Goal: Task Accomplishment & Management: Manage account settings

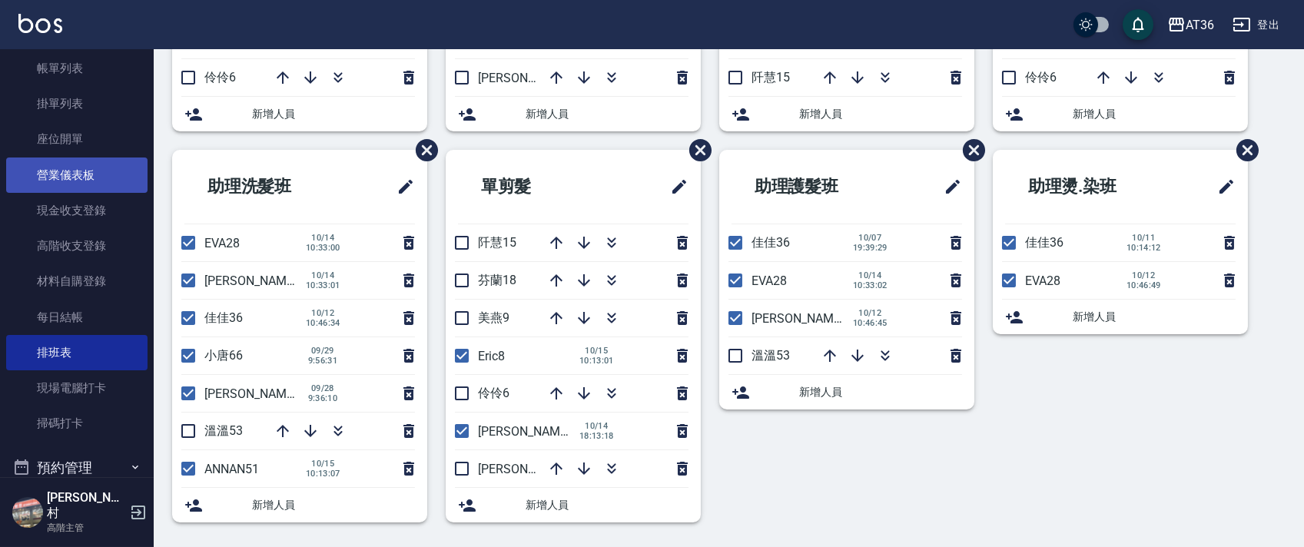
scroll to position [337, 0]
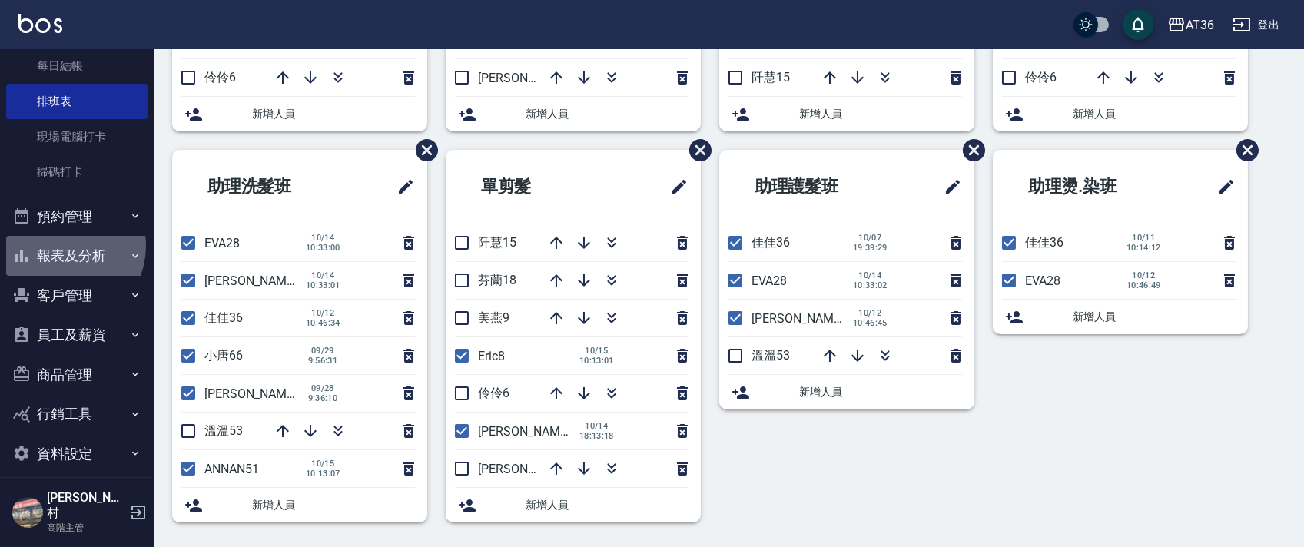
click at [60, 246] on button "報表及分析" at bounding box center [76, 256] width 141 height 40
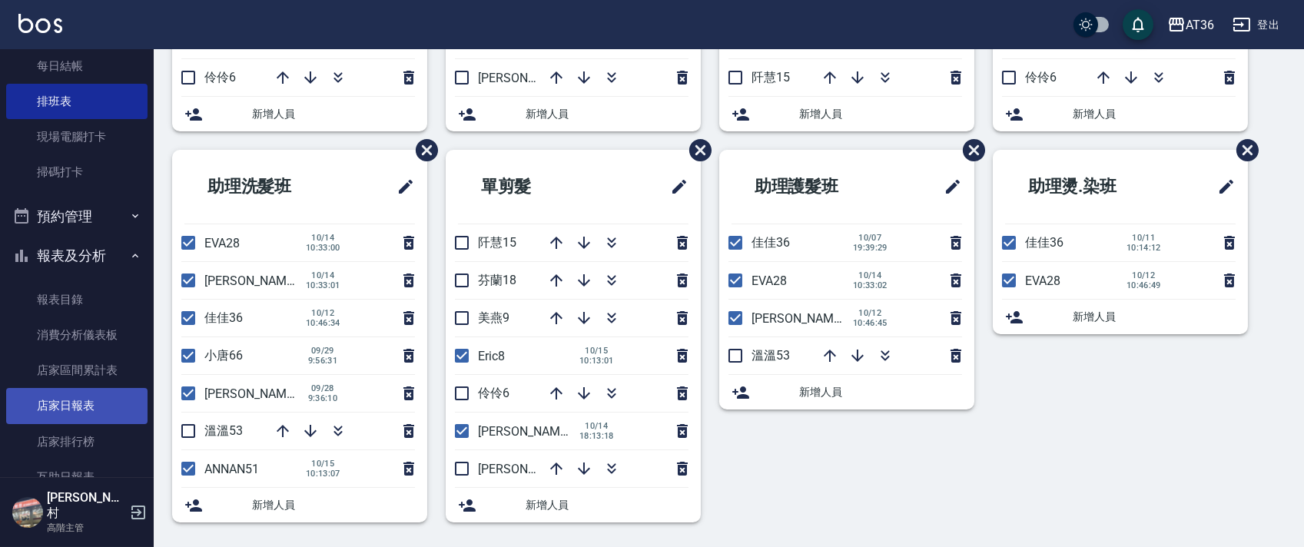
click at [111, 410] on link "店家日報表" at bounding box center [76, 405] width 141 height 35
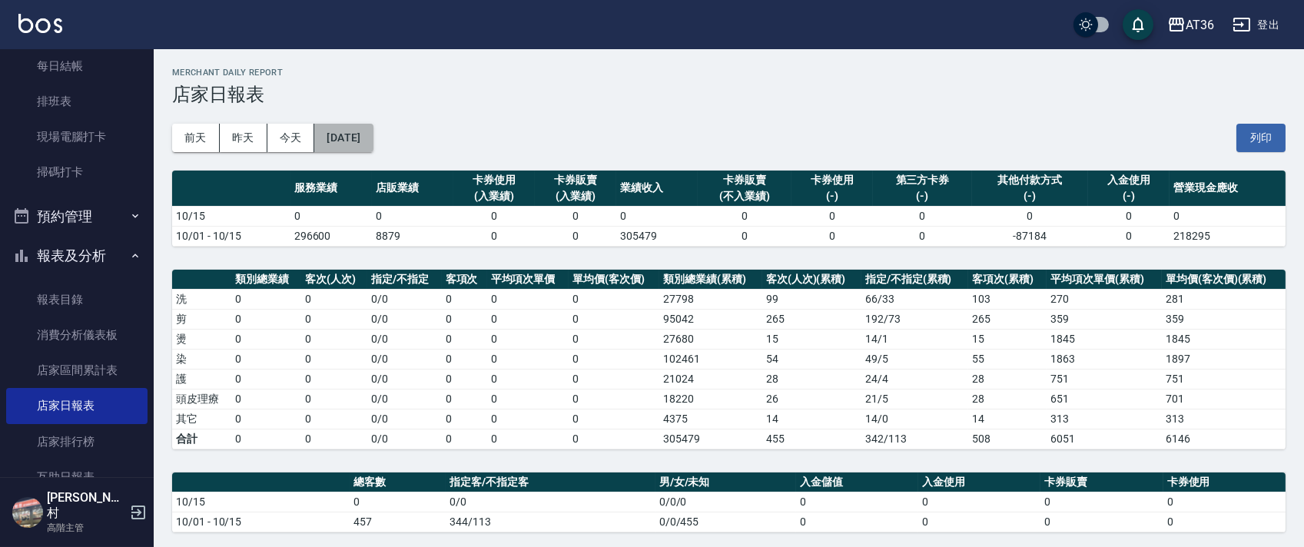
click at [360, 143] on button "[DATE]" at bounding box center [343, 138] width 58 height 28
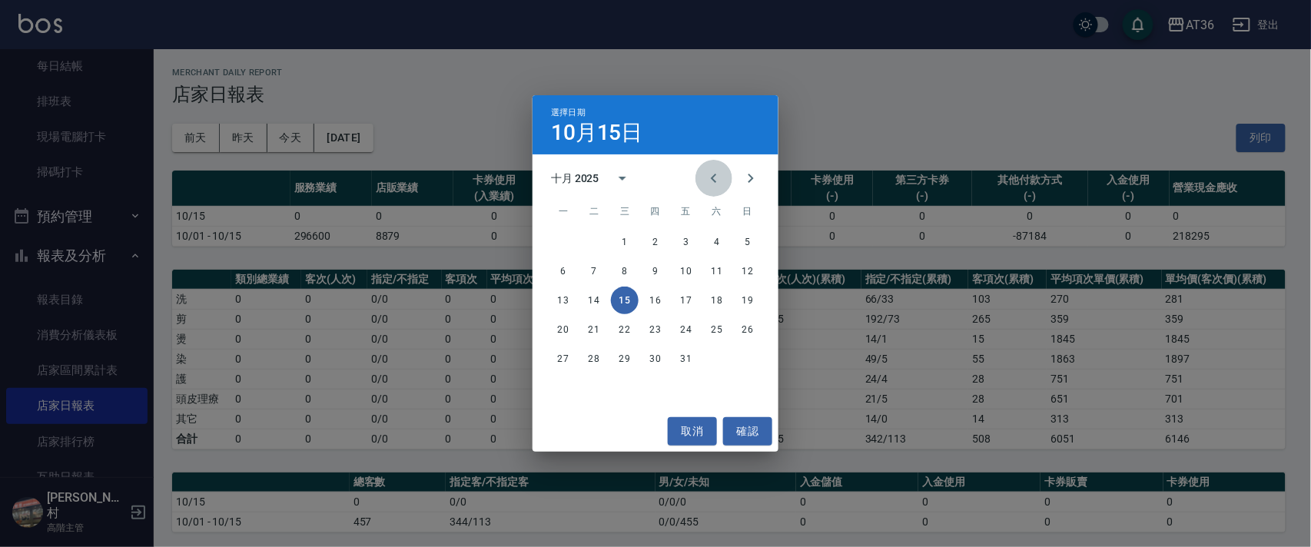
click at [710, 177] on icon "Previous month" at bounding box center [713, 178] width 18 height 18
click at [593, 270] on button "9" at bounding box center [594, 271] width 28 height 28
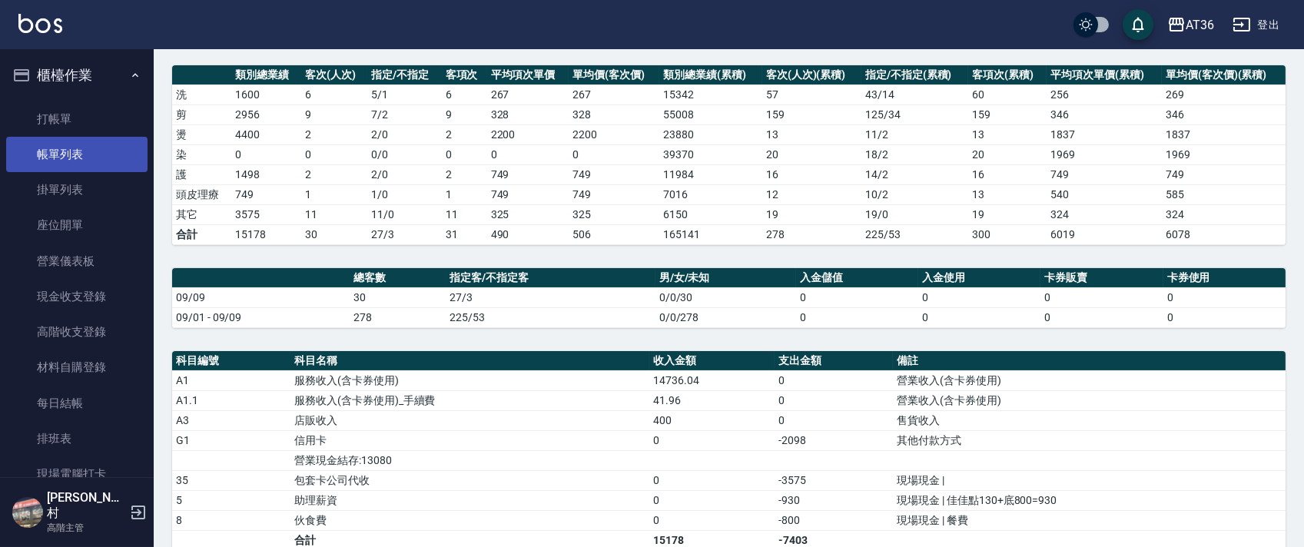
click at [94, 157] on link "帳單列表" at bounding box center [76, 154] width 141 height 35
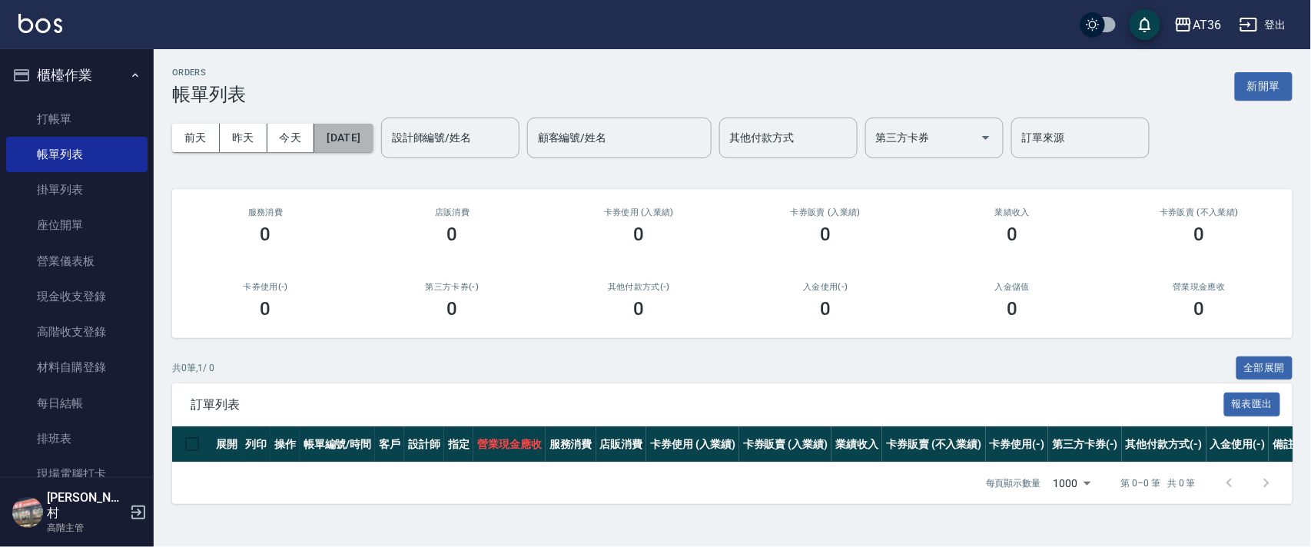
click at [358, 143] on button "[DATE]" at bounding box center [343, 138] width 58 height 28
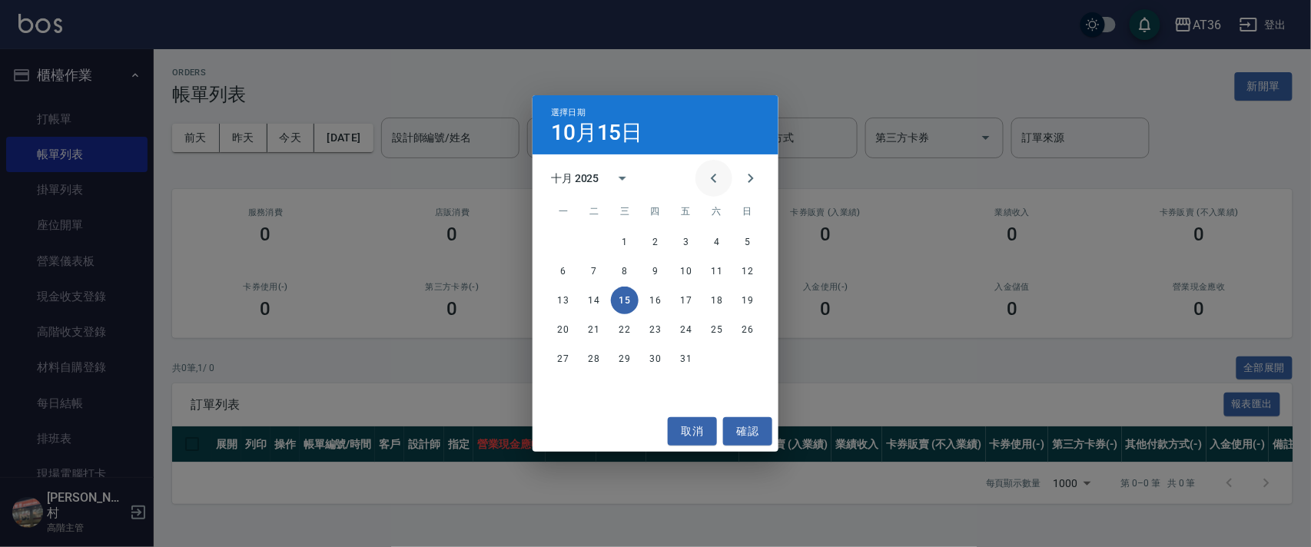
click at [711, 181] on icon "Previous month" at bounding box center [713, 178] width 18 height 18
click at [595, 268] on button "9" at bounding box center [594, 271] width 28 height 28
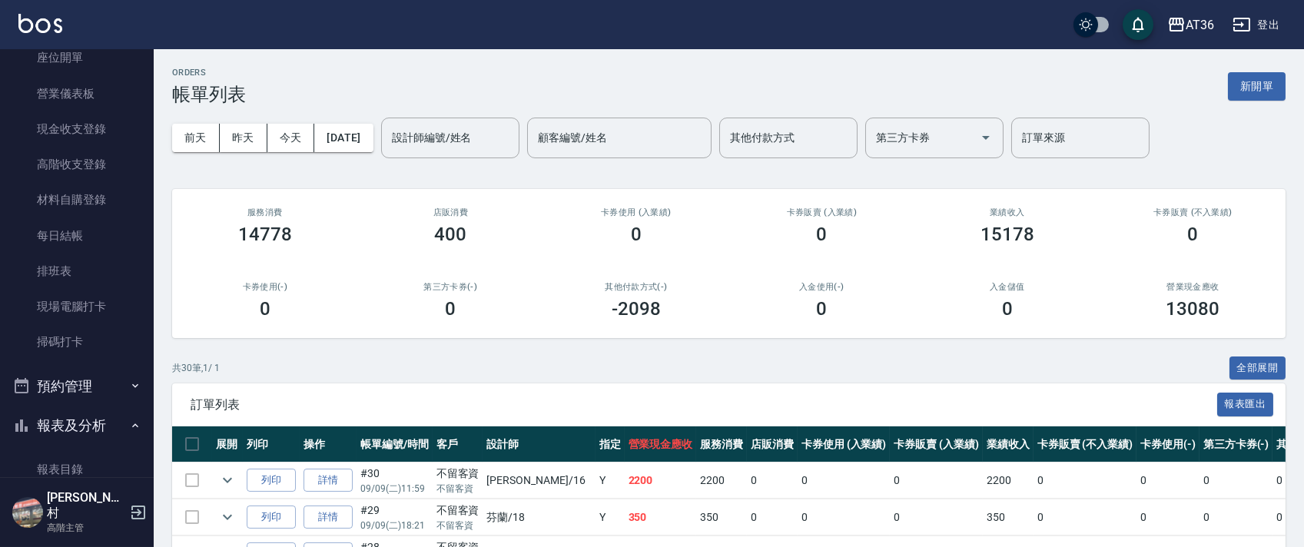
scroll to position [512, 0]
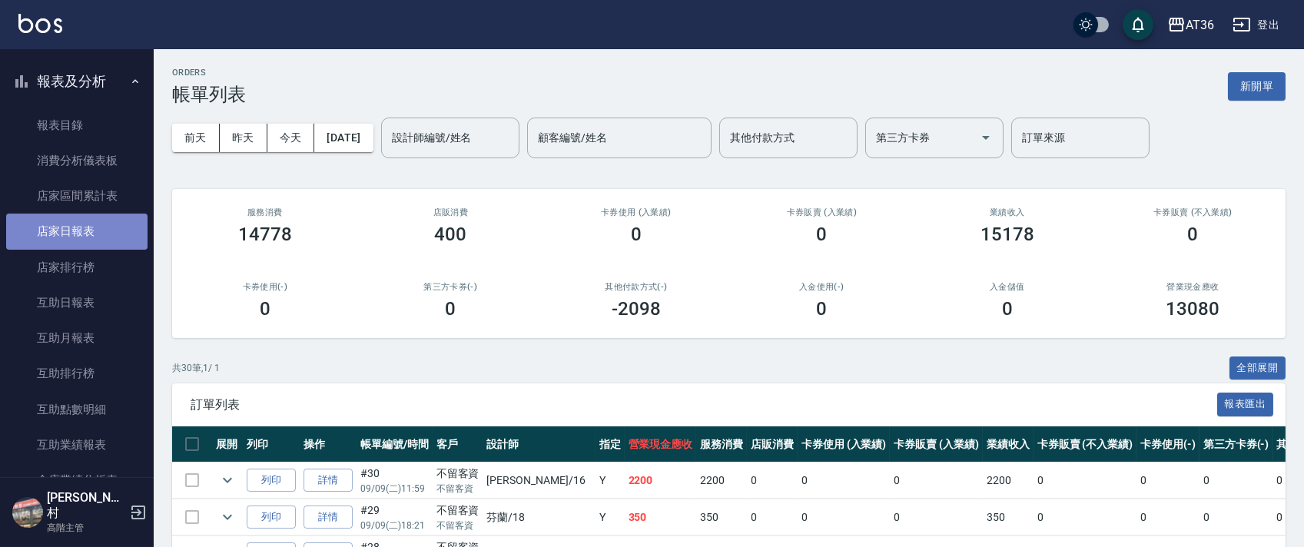
click at [95, 226] on link "店家日報表" at bounding box center [76, 231] width 141 height 35
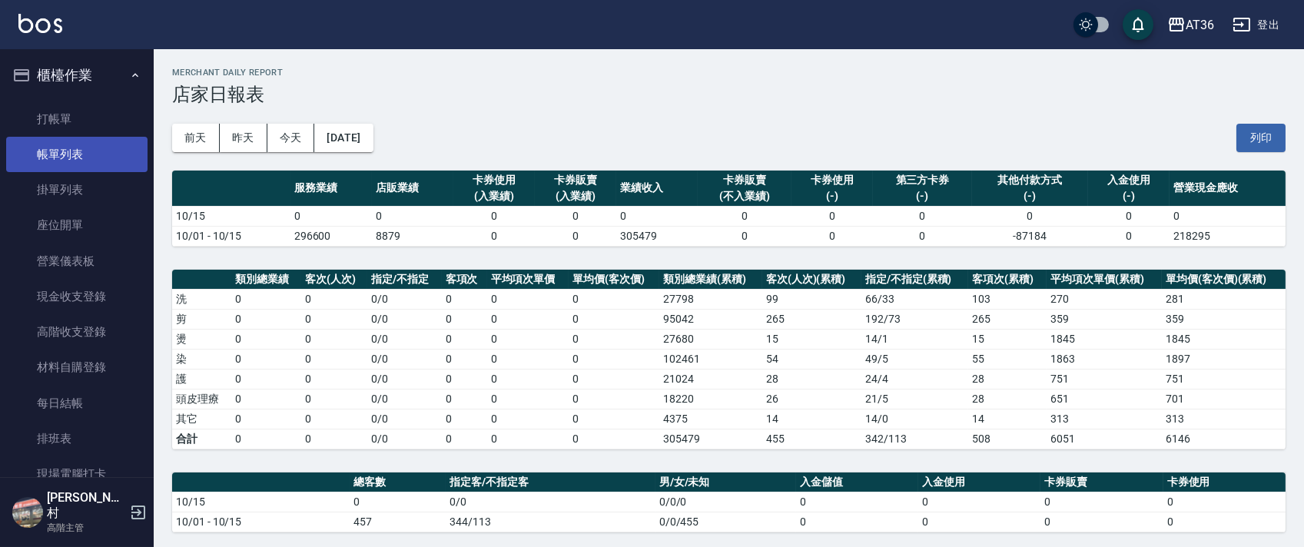
click at [78, 157] on link "帳單列表" at bounding box center [76, 154] width 141 height 35
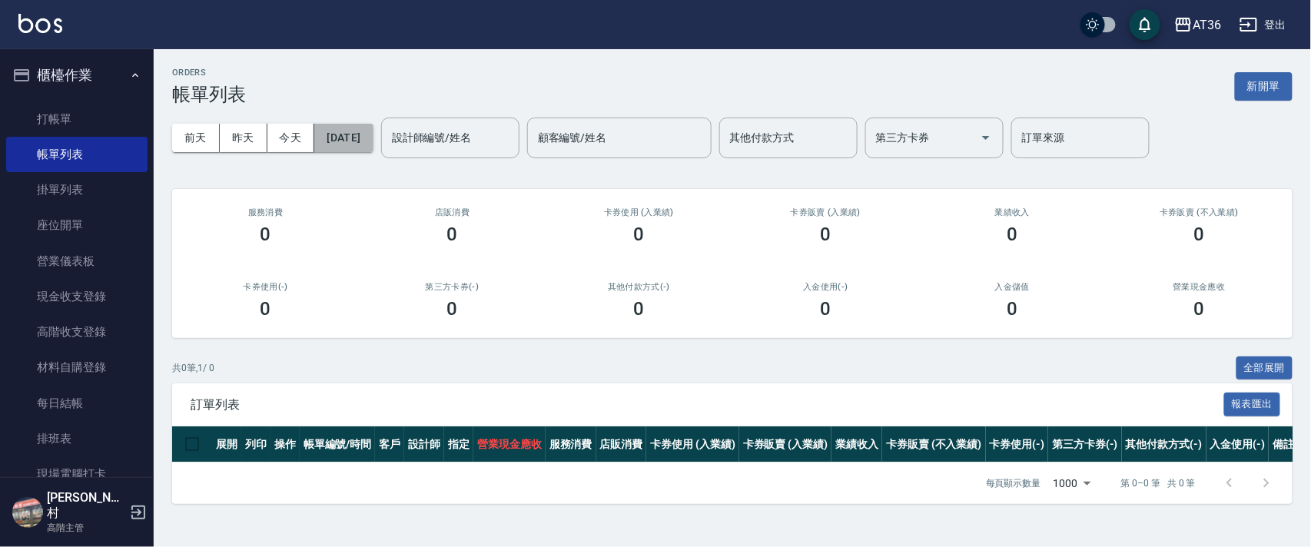
click at [360, 138] on button "[DATE]" at bounding box center [343, 138] width 58 height 28
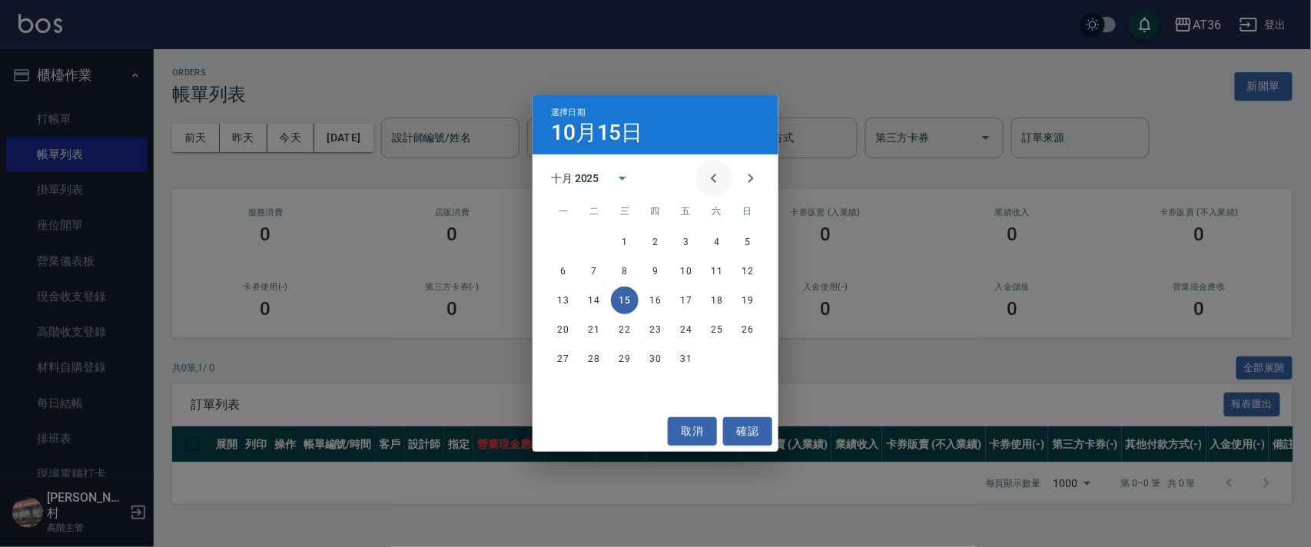
click at [719, 179] on icon "Previous month" at bounding box center [713, 178] width 18 height 18
click at [594, 273] on button "9" at bounding box center [594, 271] width 28 height 28
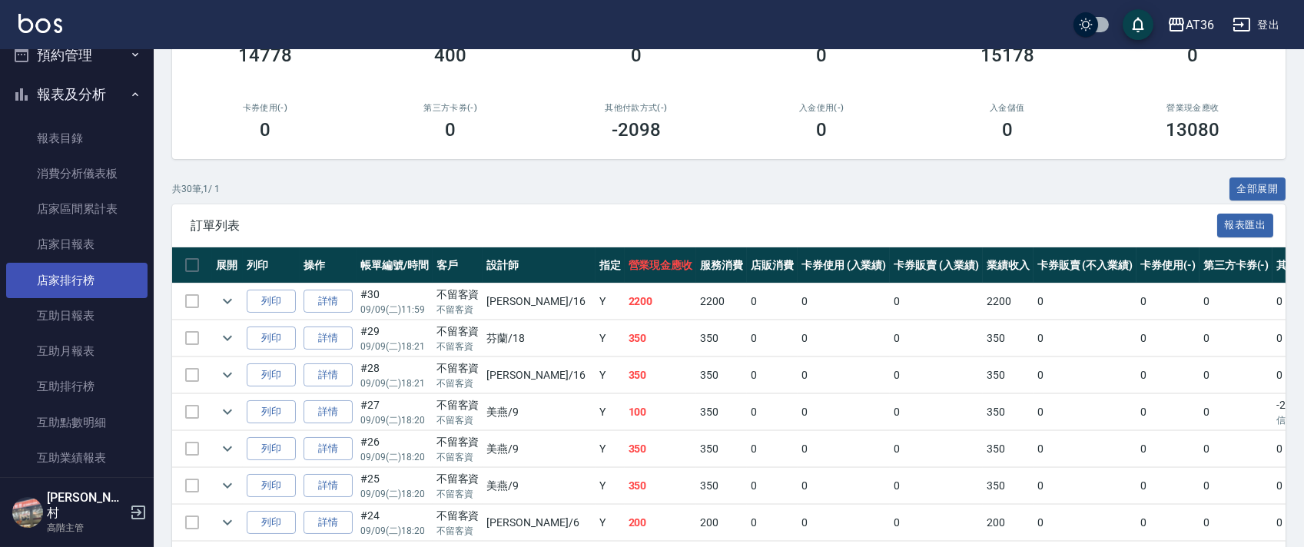
scroll to position [512, 0]
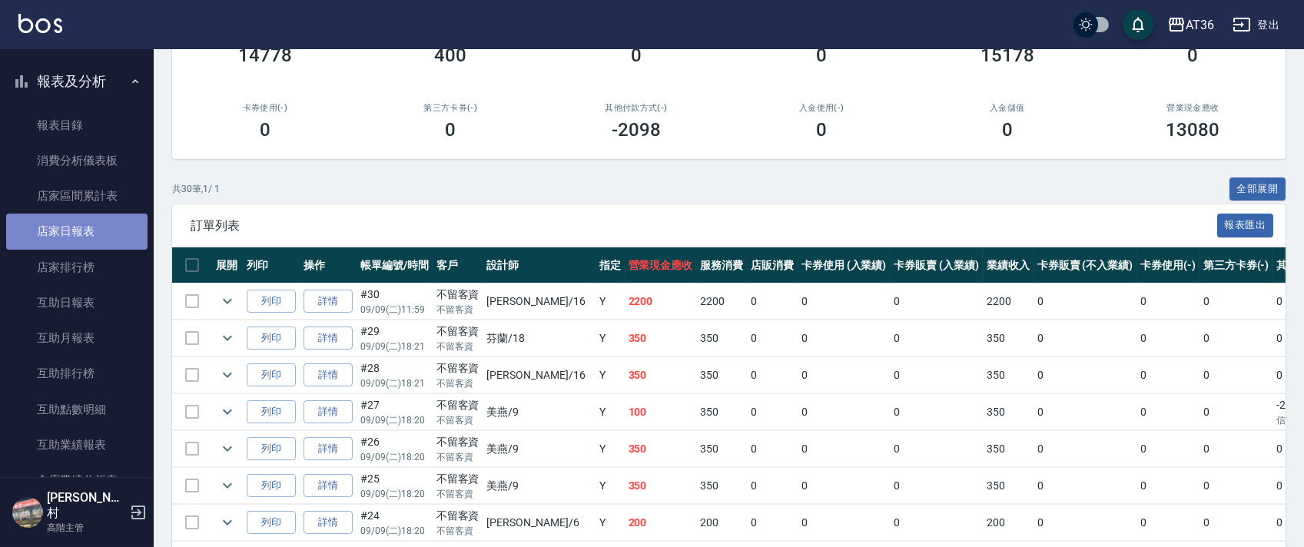
click at [77, 237] on link "店家日報表" at bounding box center [76, 231] width 141 height 35
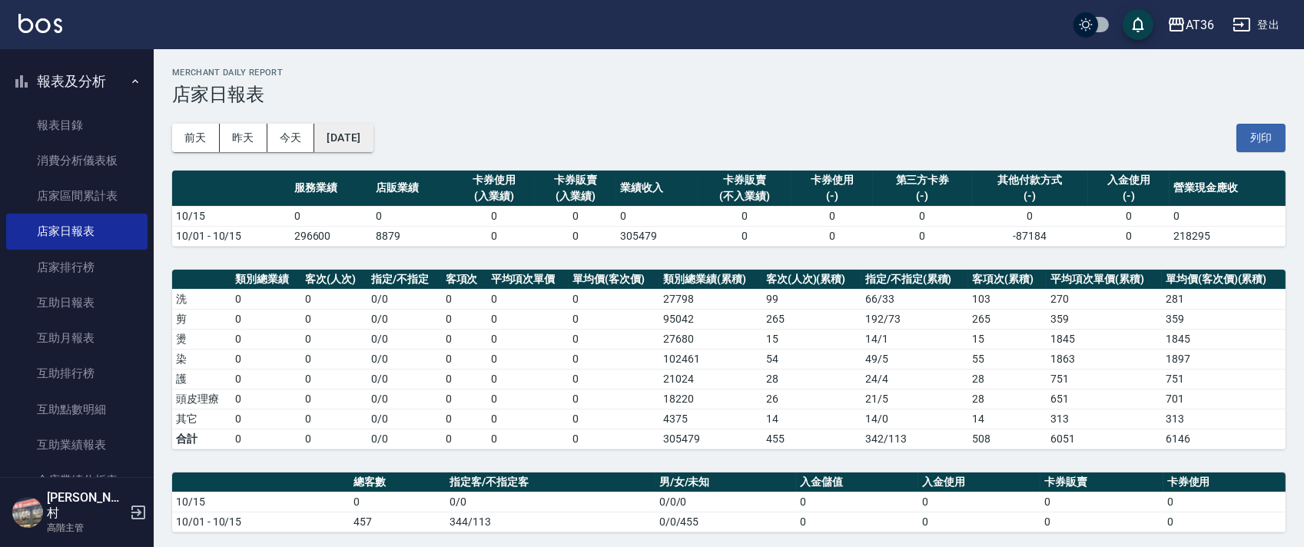
click at [365, 139] on button "[DATE]" at bounding box center [343, 138] width 58 height 28
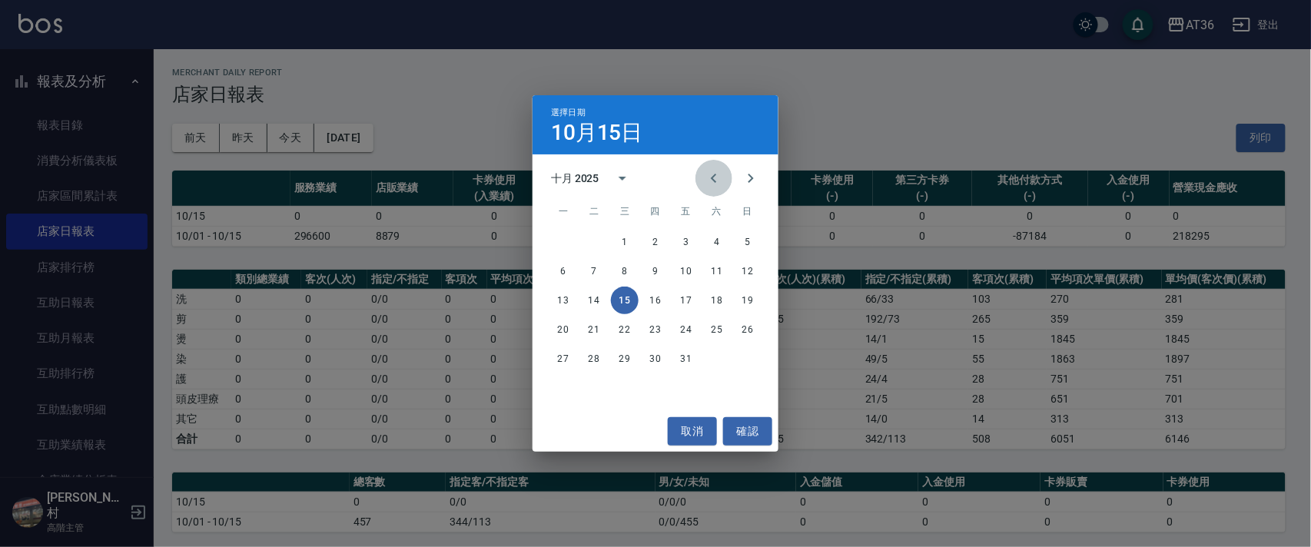
click at [710, 178] on icon "Previous month" at bounding box center [713, 178] width 18 height 18
click at [597, 266] on button "9" at bounding box center [594, 271] width 28 height 28
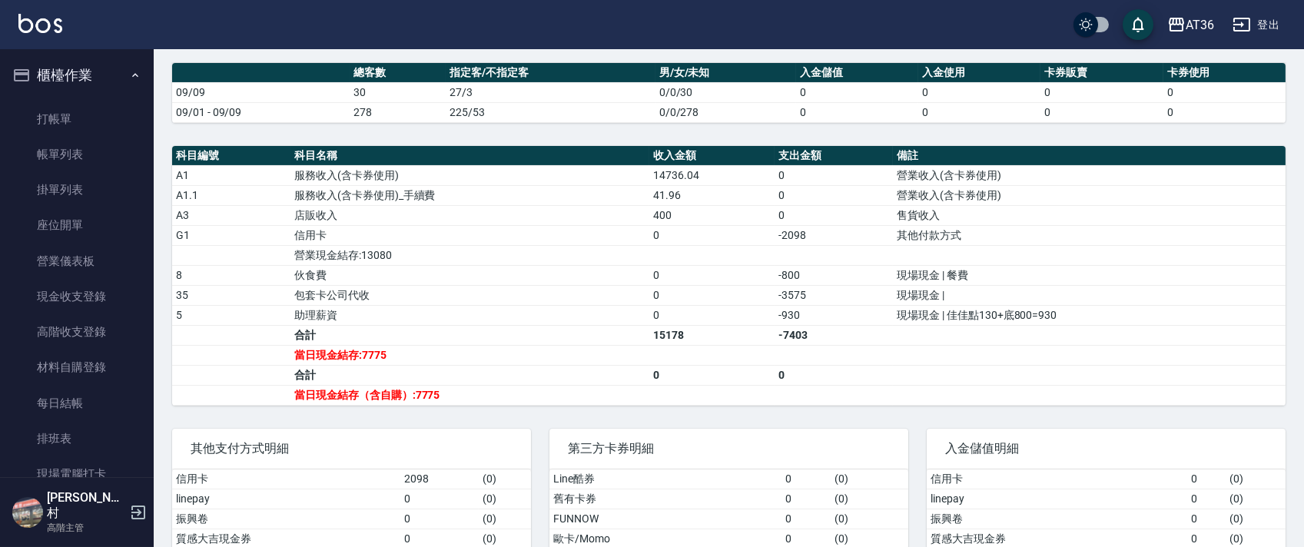
click at [94, 155] on link "帳單列表" at bounding box center [76, 154] width 141 height 35
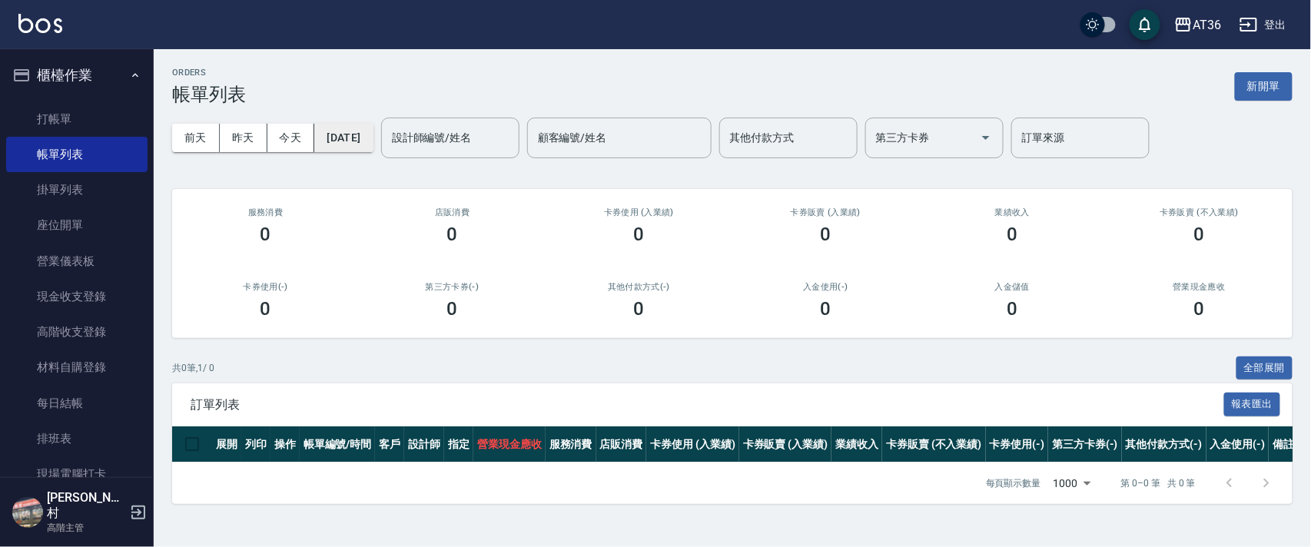
click at [363, 141] on button "[DATE]" at bounding box center [343, 138] width 58 height 28
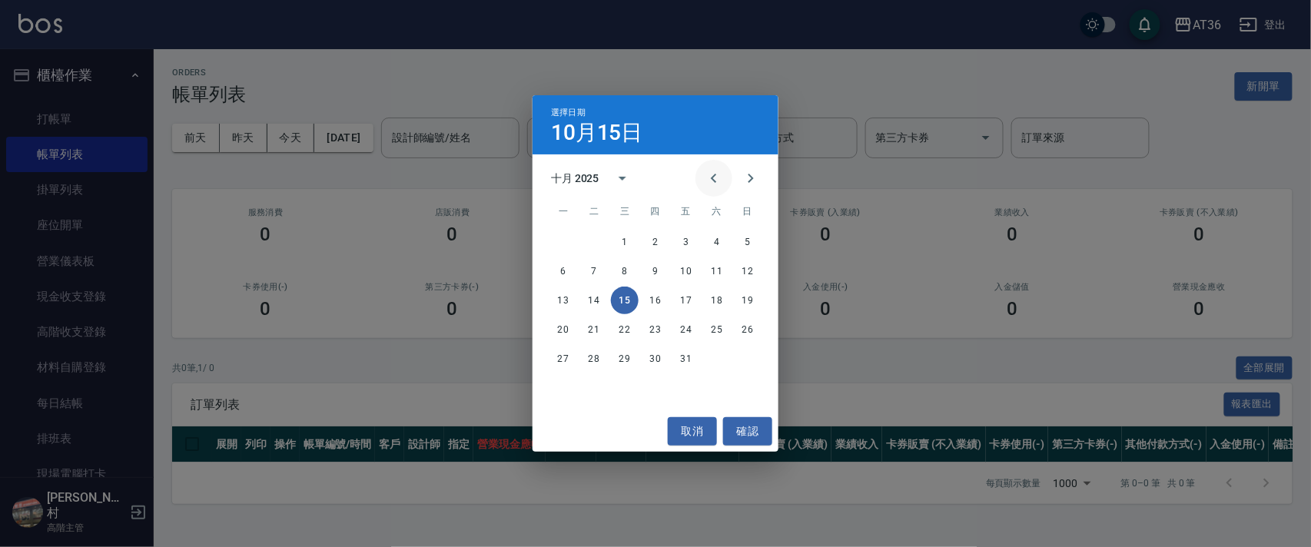
click at [709, 179] on icon "Previous month" at bounding box center [713, 178] width 18 height 18
click at [595, 273] on button "9" at bounding box center [594, 271] width 28 height 28
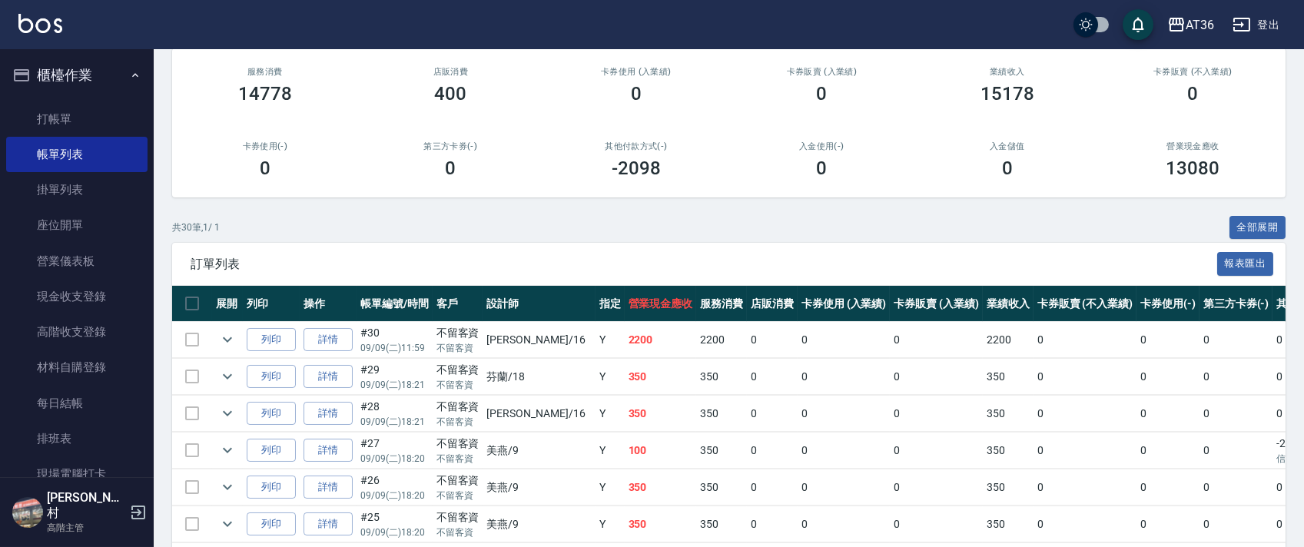
scroll to position [307, 0]
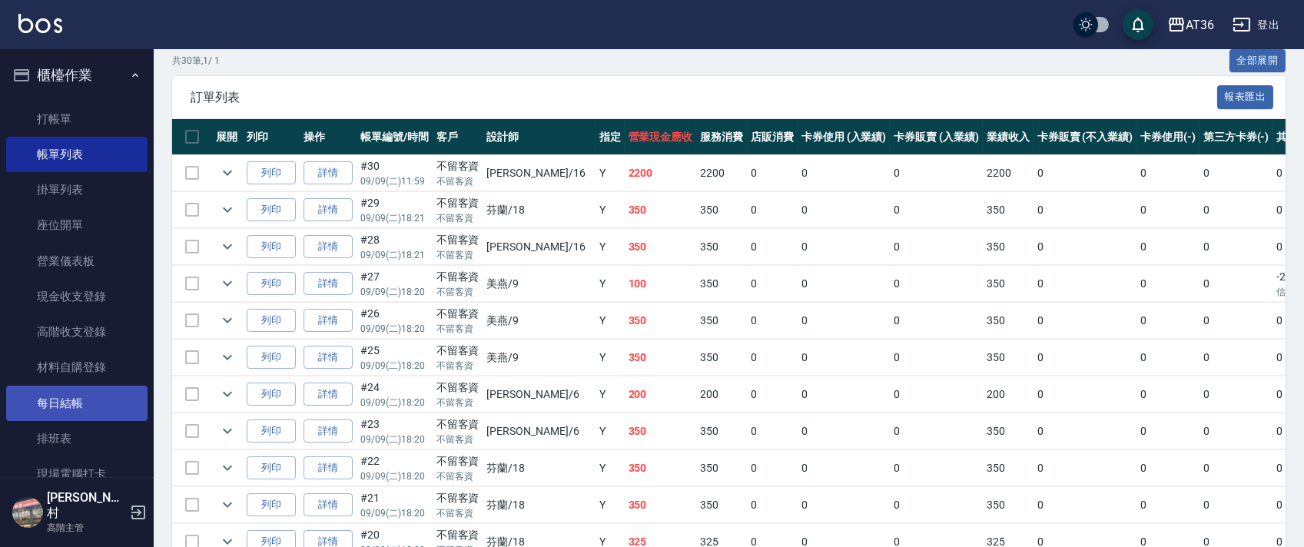
click at [76, 434] on link "排班表" at bounding box center [76, 438] width 141 height 35
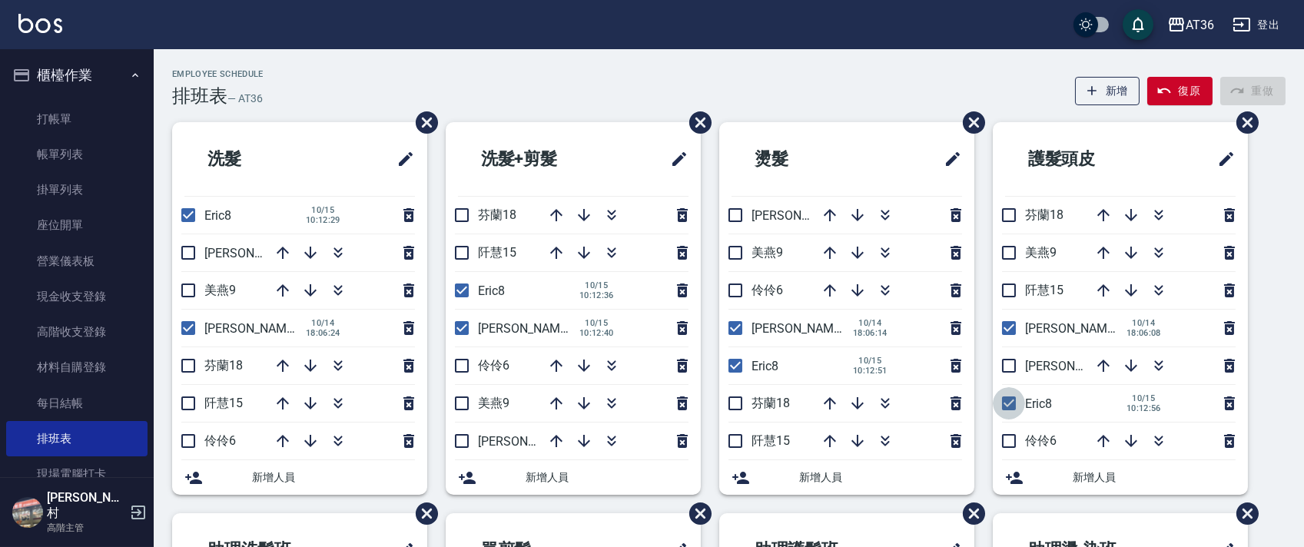
drag, startPoint x: 1012, startPoint y: 399, endPoint x: 784, endPoint y: 357, distance: 231.9
click at [1013, 399] on input "checkbox" at bounding box center [1009, 403] width 32 height 32
checkbox input "false"
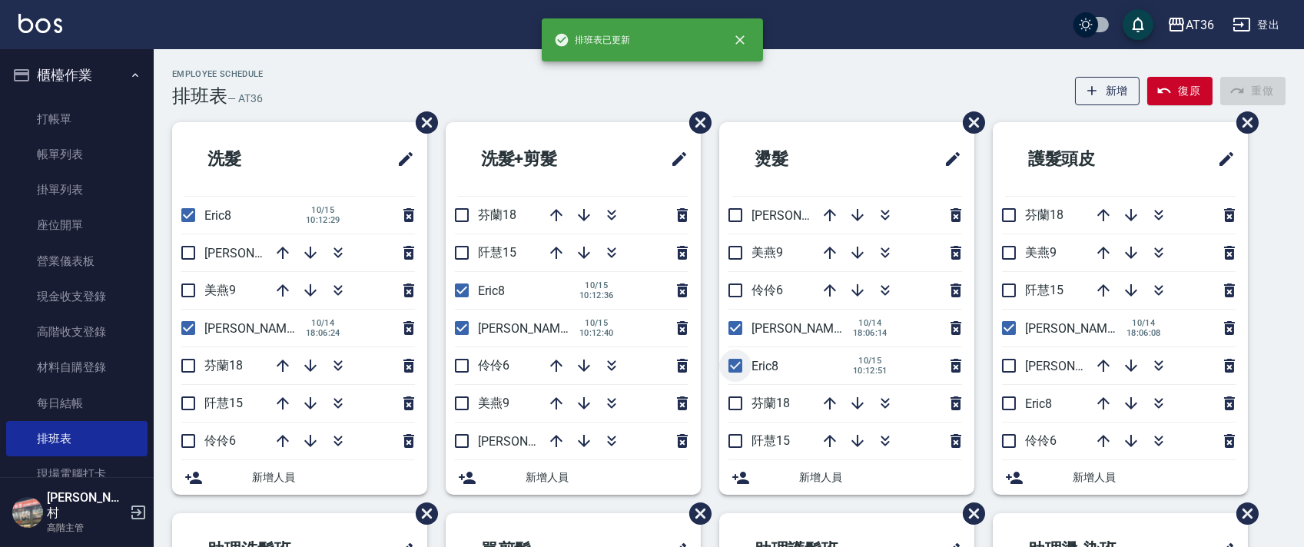
click at [732, 364] on input "checkbox" at bounding box center [735, 366] width 32 height 32
checkbox input "false"
click at [466, 287] on input "checkbox" at bounding box center [462, 290] width 32 height 32
checkbox input "false"
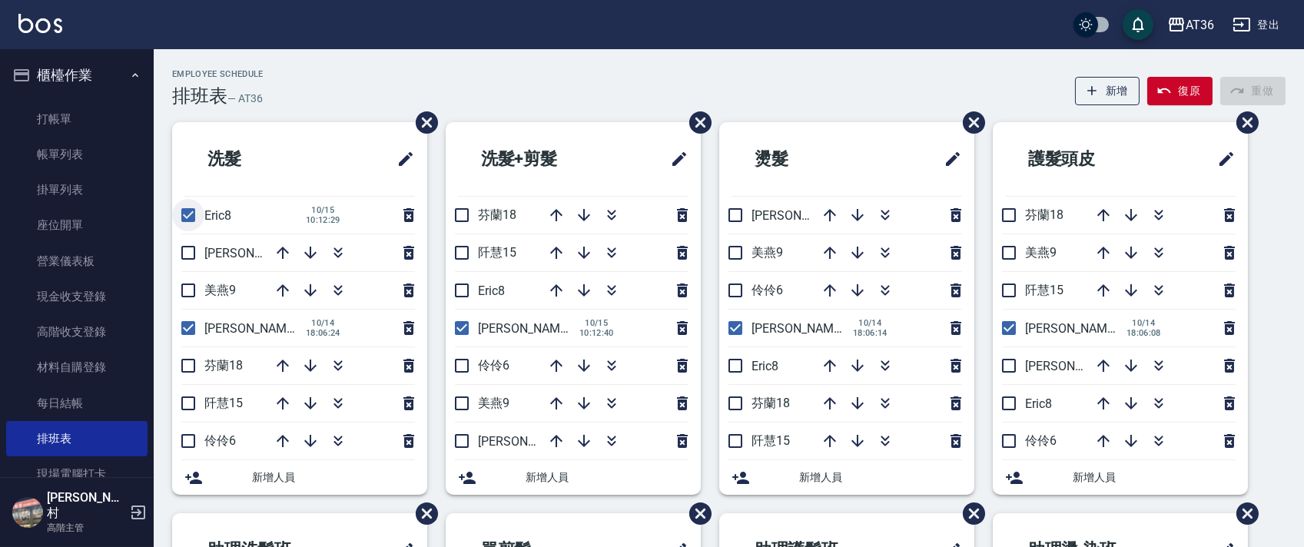
click at [184, 214] on input "checkbox" at bounding box center [188, 215] width 32 height 32
checkbox input "false"
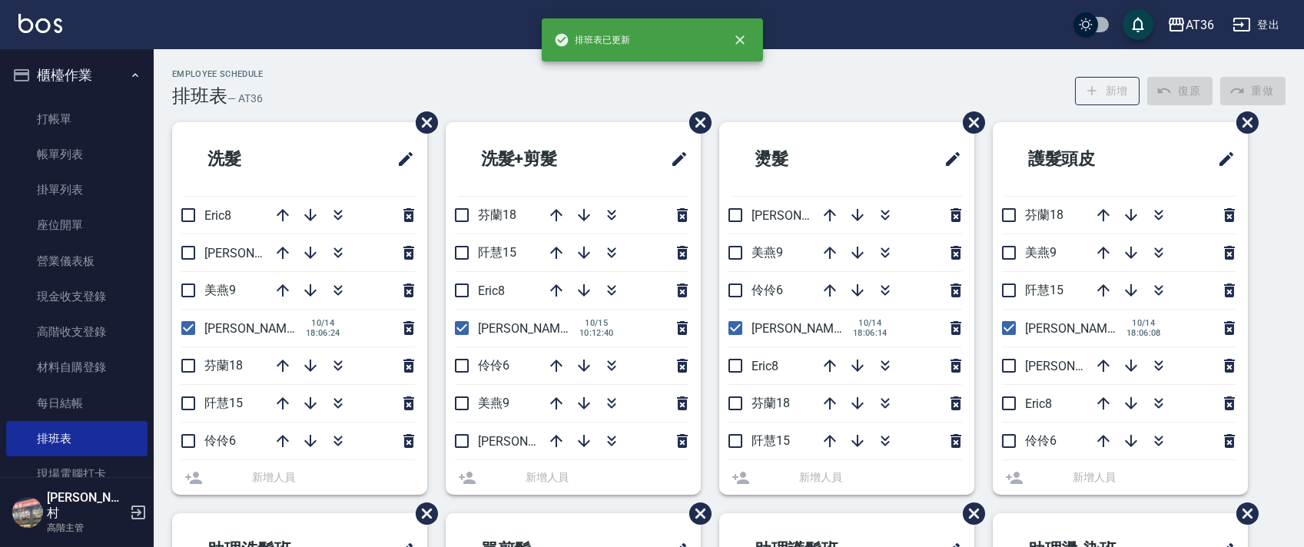
scroll to position [363, 0]
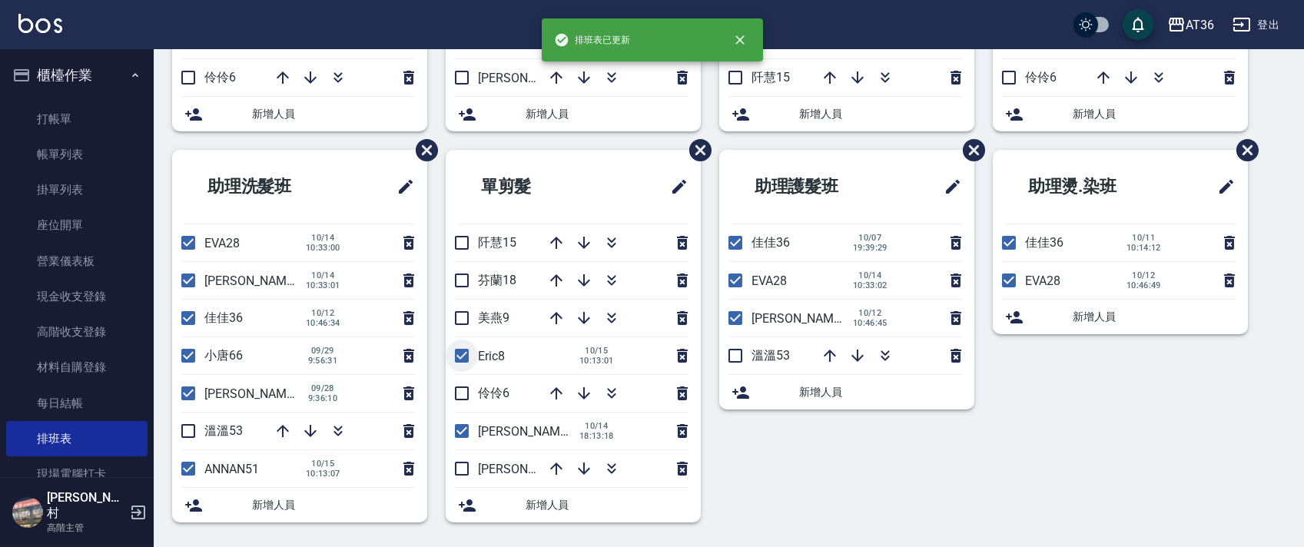
click at [464, 350] on input "checkbox" at bounding box center [462, 356] width 32 height 32
checkbox input "false"
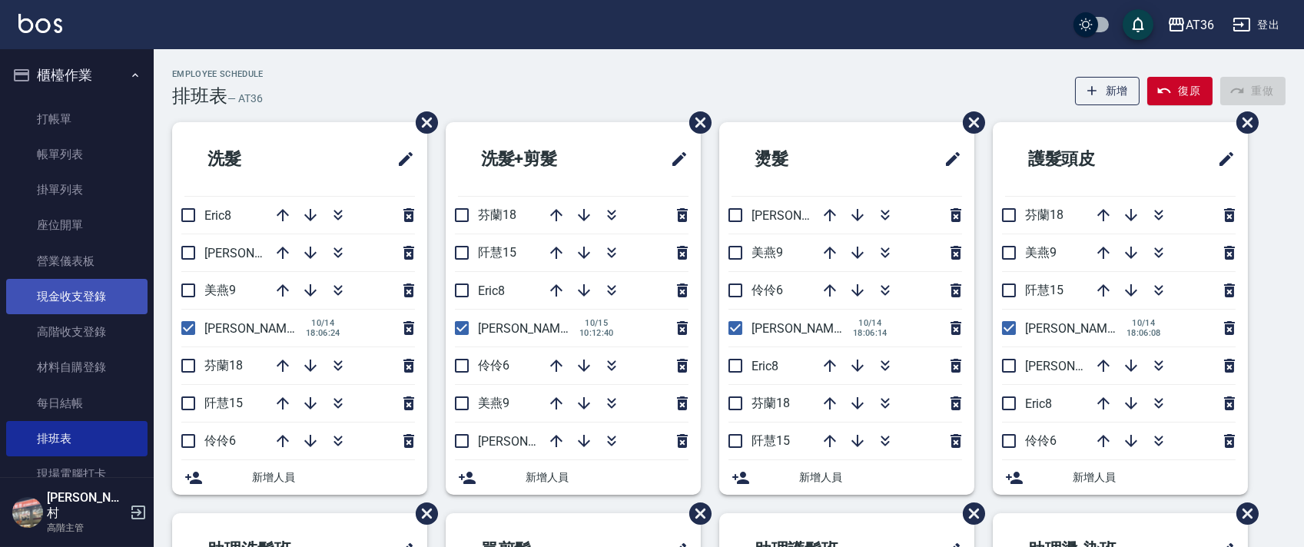
click at [56, 298] on link "現金收支登錄" at bounding box center [76, 296] width 141 height 35
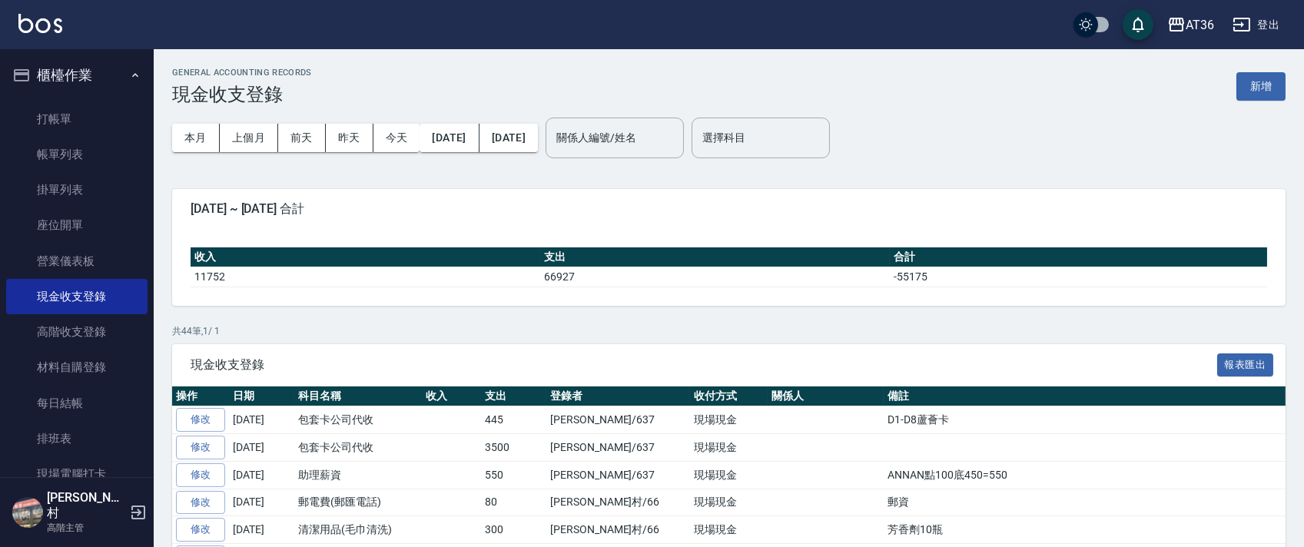
click at [1254, 93] on button "新增" at bounding box center [1260, 86] width 49 height 28
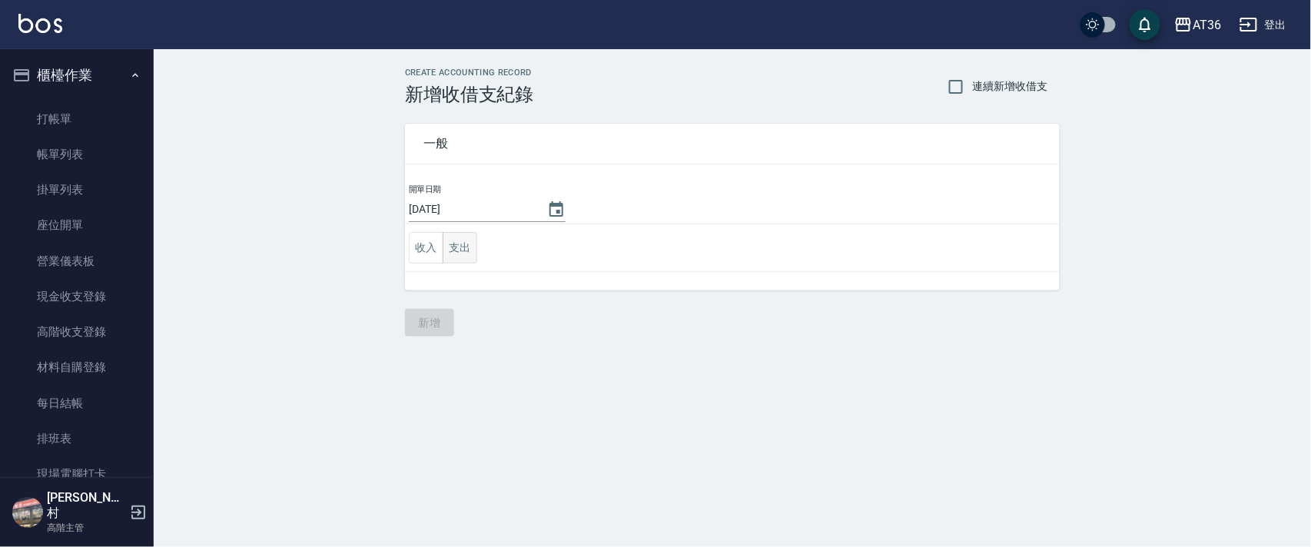
click at [459, 250] on button "支出" at bounding box center [459, 247] width 35 height 31
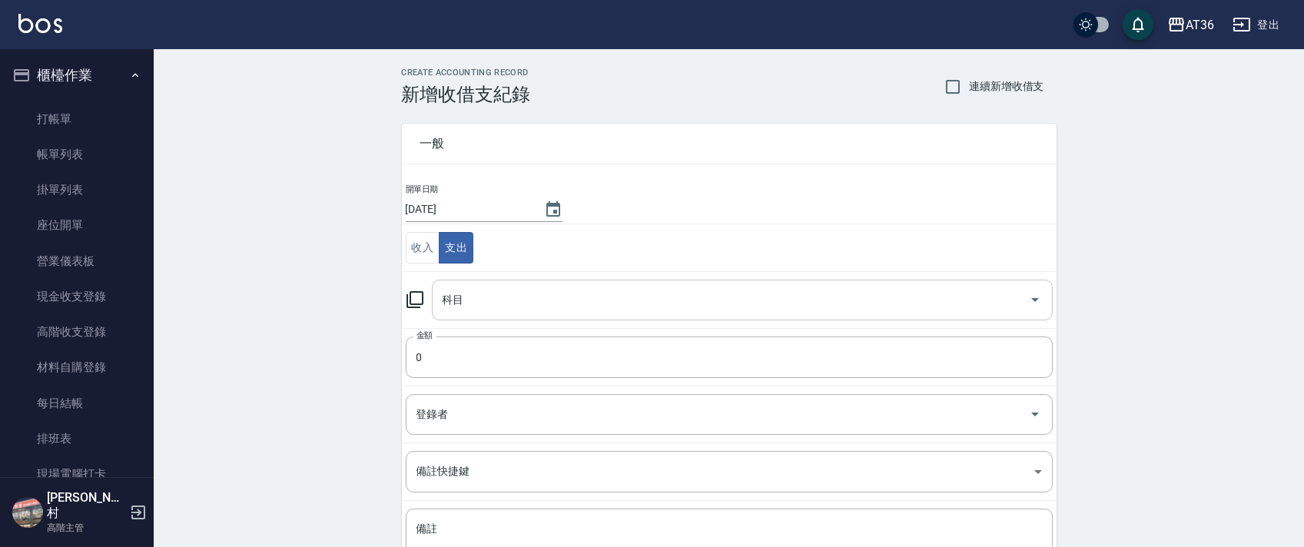
click at [456, 290] on div "科目 科目" at bounding box center [742, 300] width 621 height 41
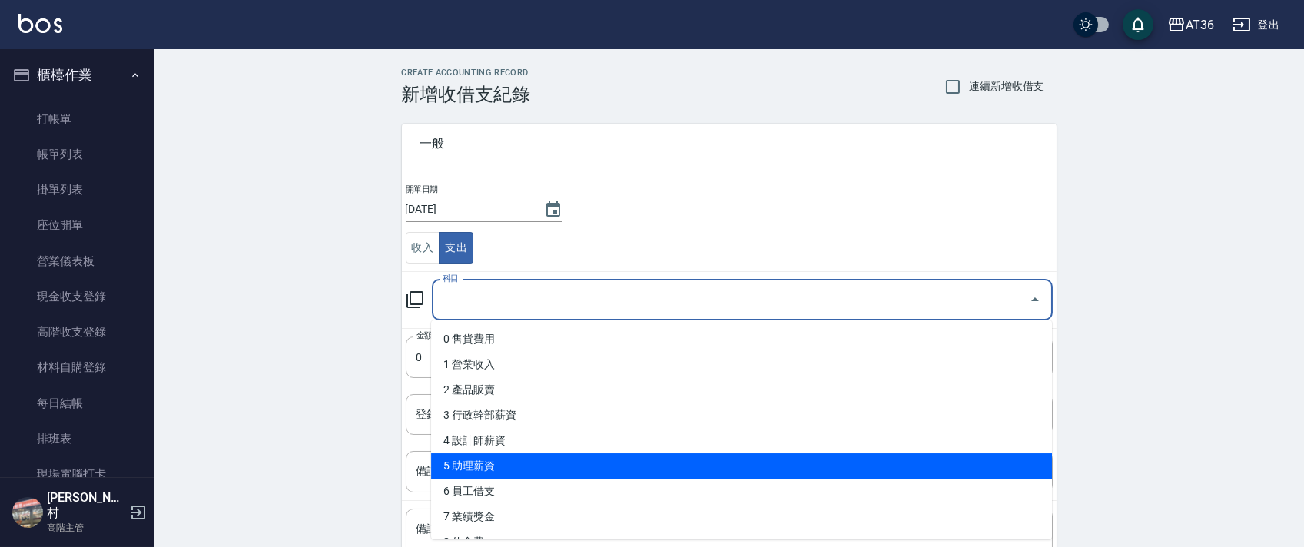
click at [523, 462] on li "5 助理薪資" at bounding box center [741, 465] width 621 height 25
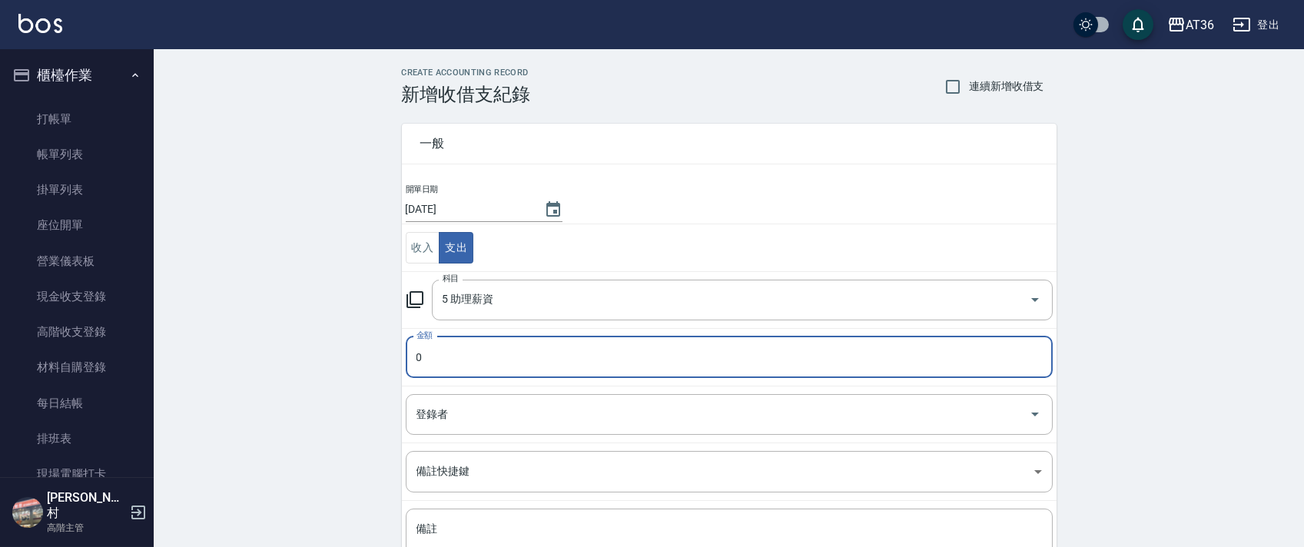
type input "5 助理薪資"
type input "540"
click at [421, 409] on div "登錄者 登錄者" at bounding box center [729, 414] width 647 height 41
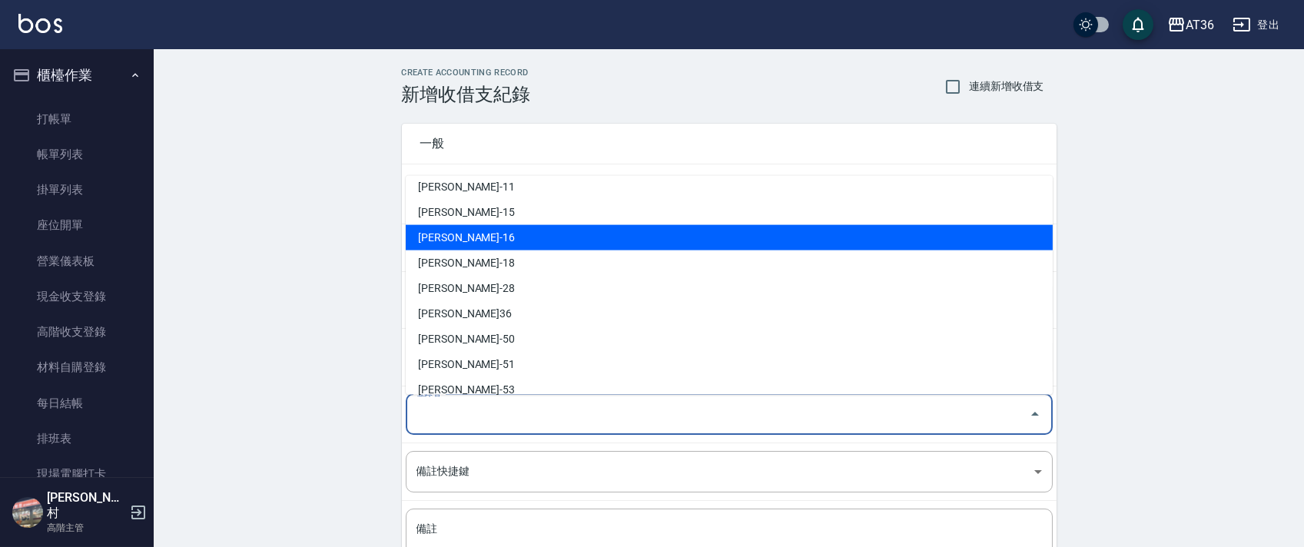
scroll to position [275, 0]
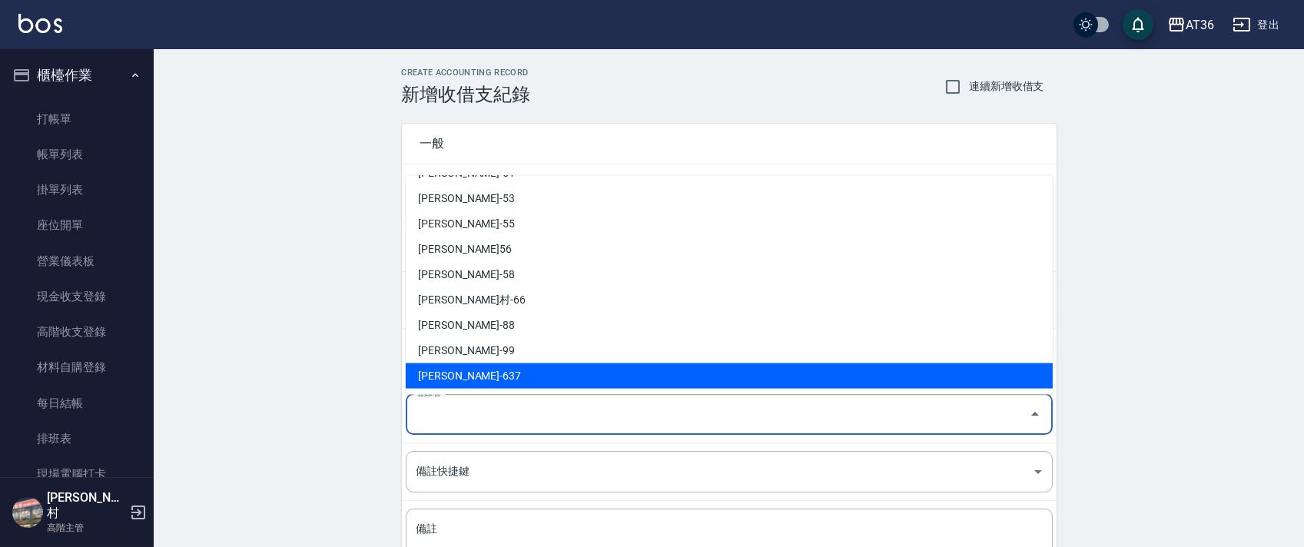
click at [446, 373] on li "[PERSON_NAME]-637" at bounding box center [729, 375] width 647 height 25
type input "[PERSON_NAME]-637"
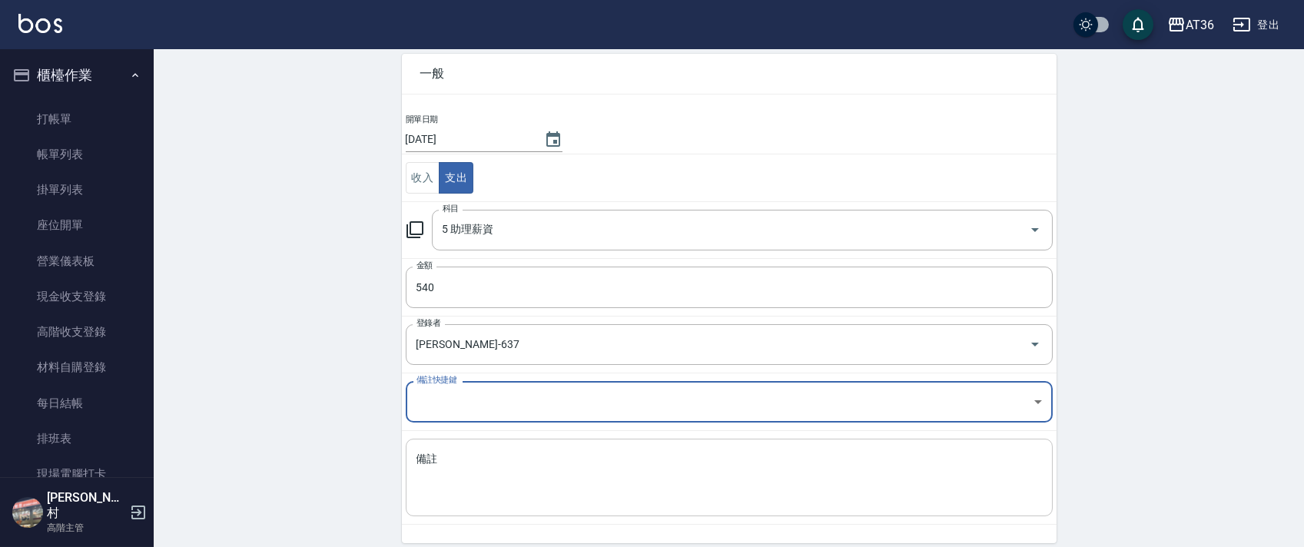
scroll to position [131, 0]
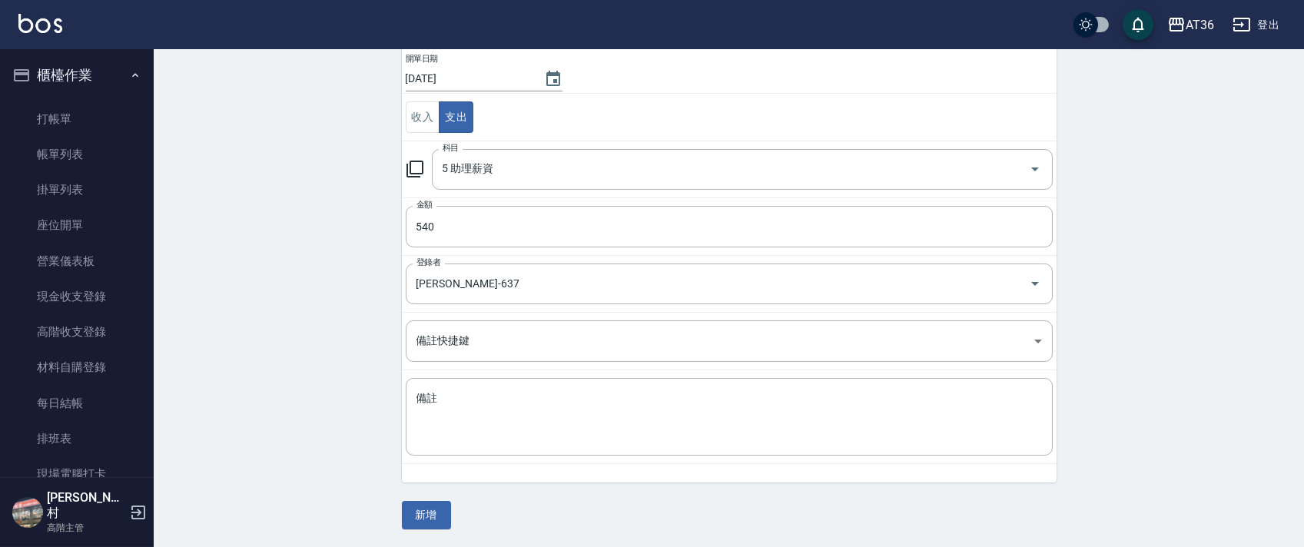
drag, startPoint x: 464, startPoint y: 450, endPoint x: 526, endPoint y: 376, distance: 96.5
click at [466, 445] on div "x 備註" at bounding box center [729, 417] width 647 height 78
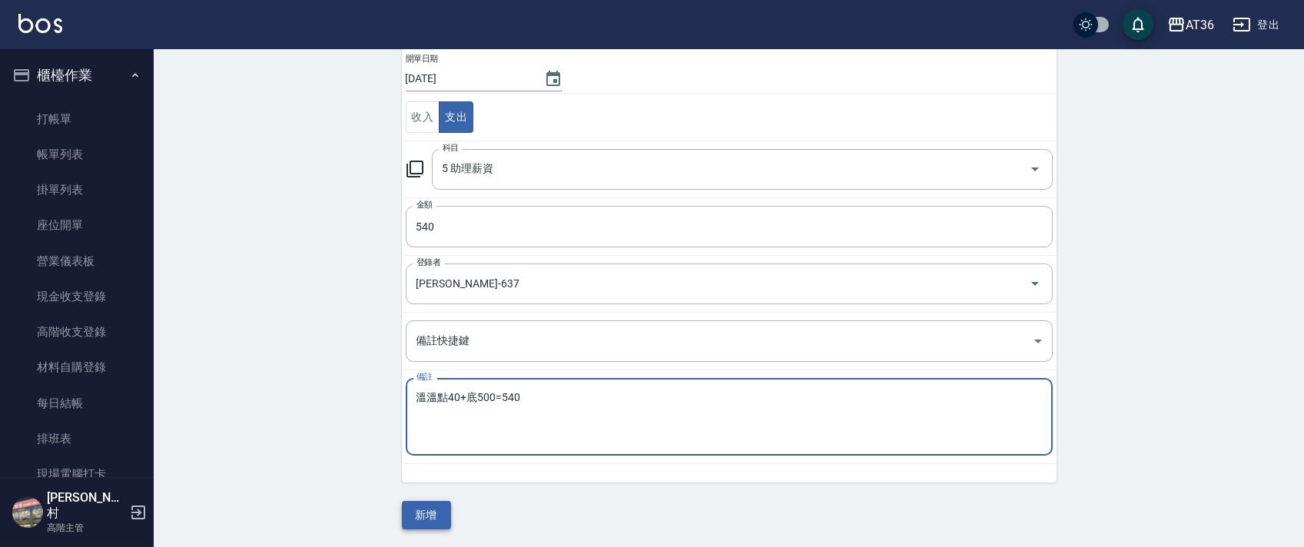
type textarea "溫溫點40+底500=540"
click at [418, 511] on button "新增" at bounding box center [426, 515] width 49 height 28
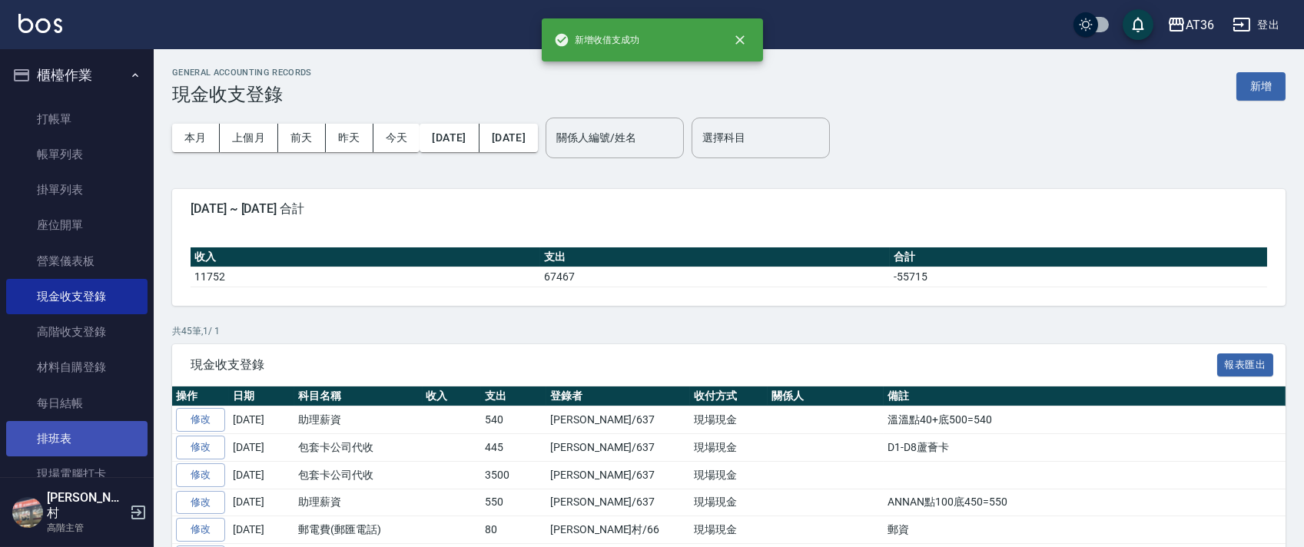
click at [65, 435] on link "排班表" at bounding box center [76, 438] width 141 height 35
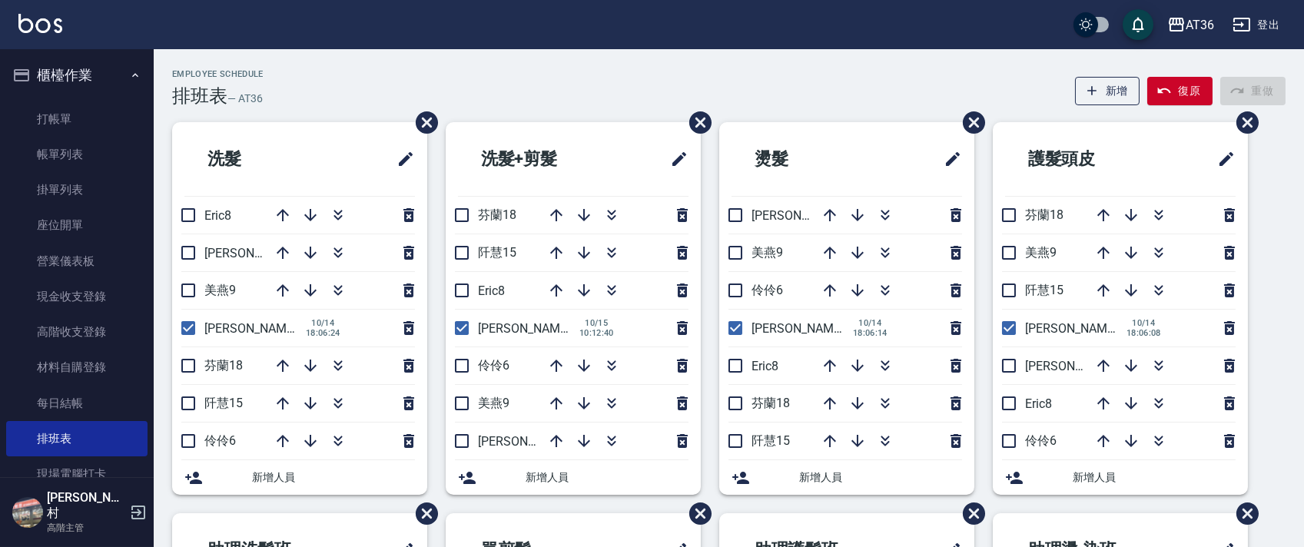
drag, startPoint x: 94, startPoint y: 147, endPoint x: 976, endPoint y: 215, distance: 884.5
click at [94, 145] on link "帳單列表" at bounding box center [76, 154] width 141 height 35
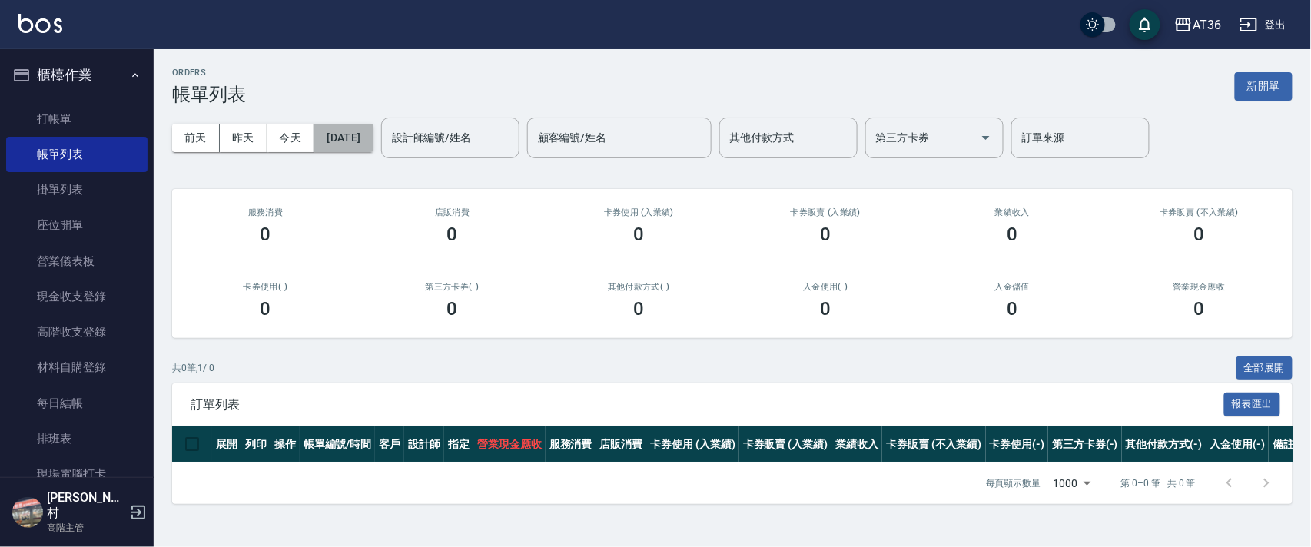
click at [361, 140] on button "[DATE]" at bounding box center [343, 138] width 58 height 28
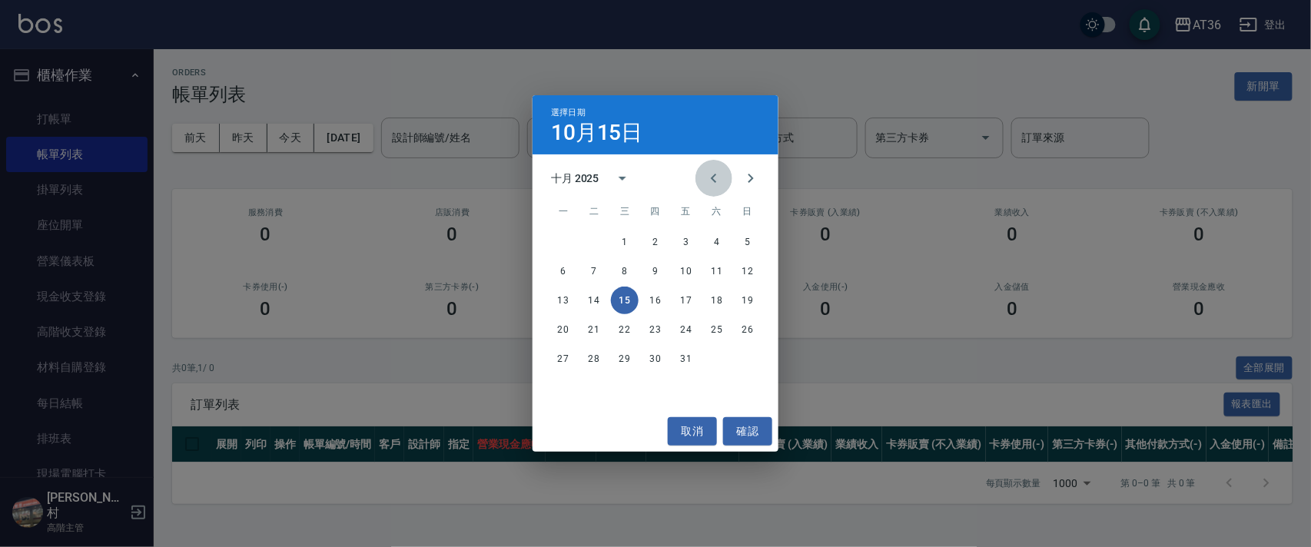
click at [716, 176] on icon "Previous month" at bounding box center [713, 178] width 18 height 18
click at [595, 277] on button "9" at bounding box center [594, 271] width 28 height 28
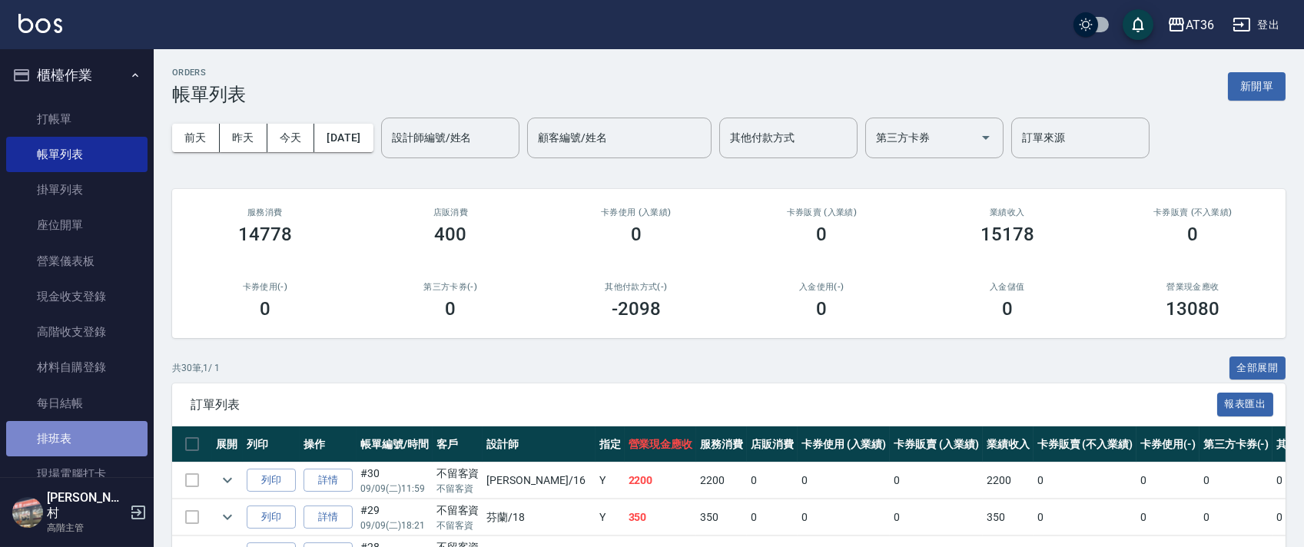
click at [94, 439] on link "排班表" at bounding box center [76, 438] width 141 height 35
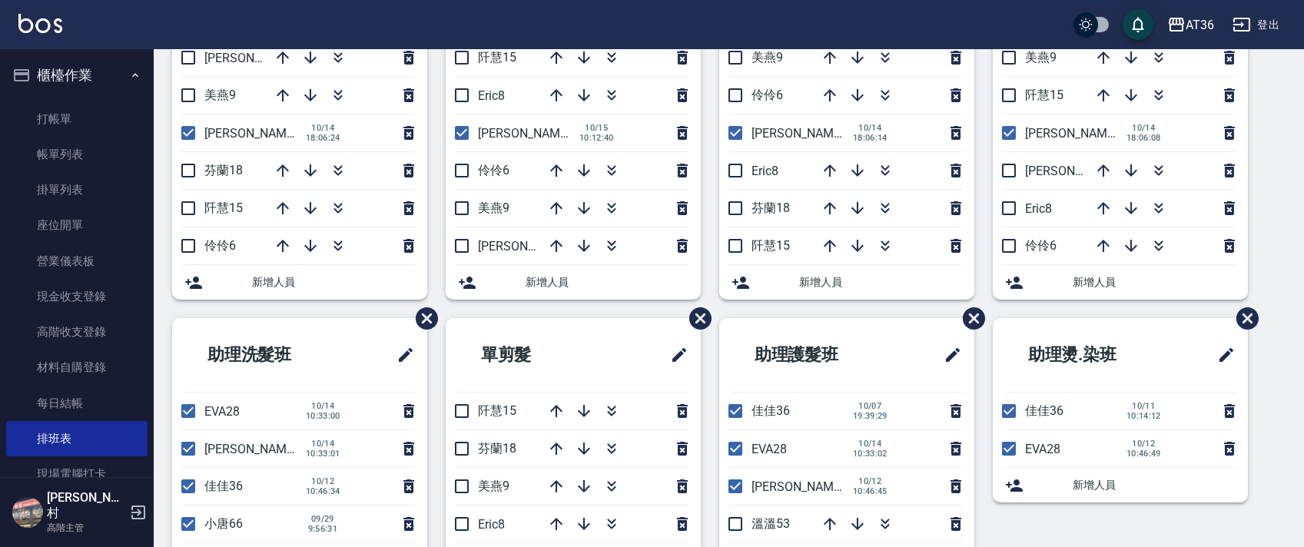
scroll to position [307, 0]
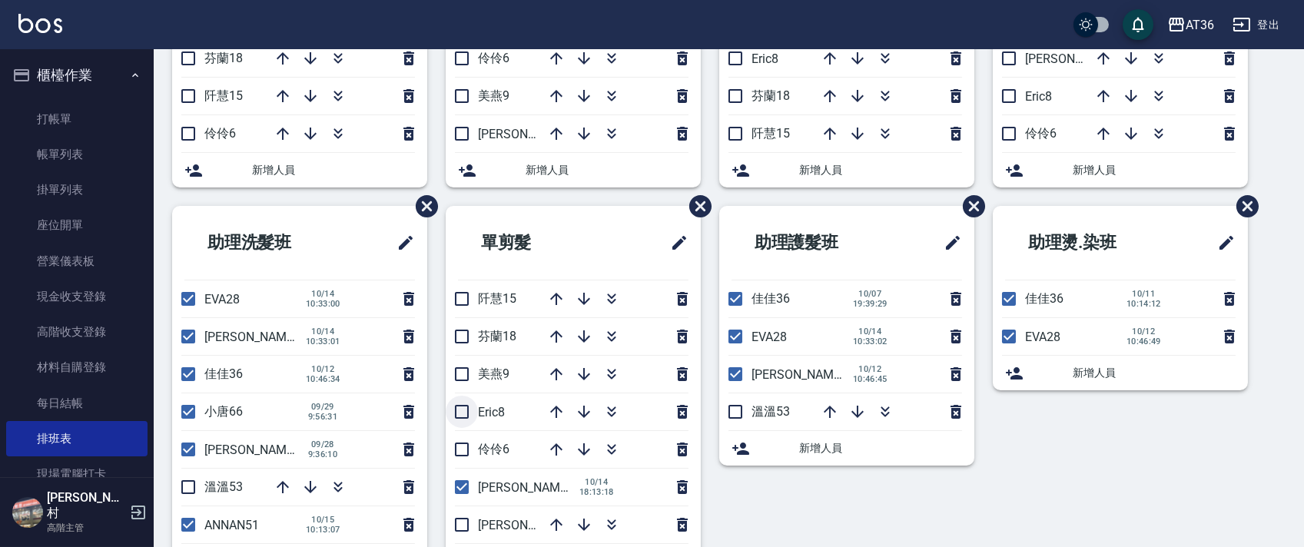
click at [463, 413] on input "checkbox" at bounding box center [462, 412] width 32 height 32
click at [555, 303] on icon "button" at bounding box center [556, 299] width 18 height 18
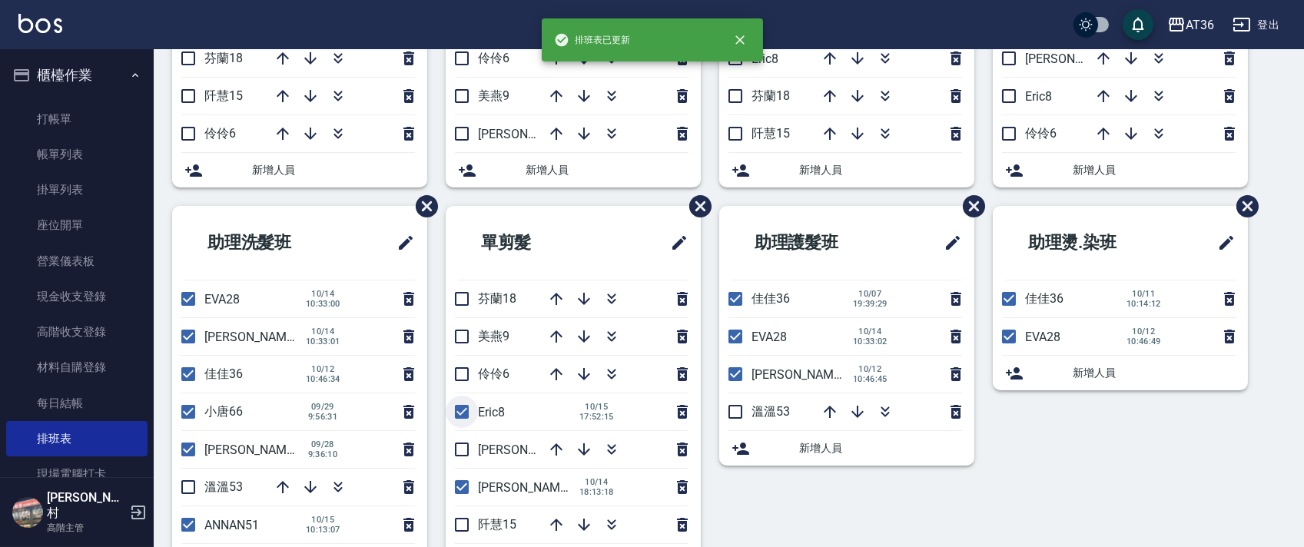
click at [459, 413] on input "checkbox" at bounding box center [462, 412] width 32 height 32
checkbox input "false"
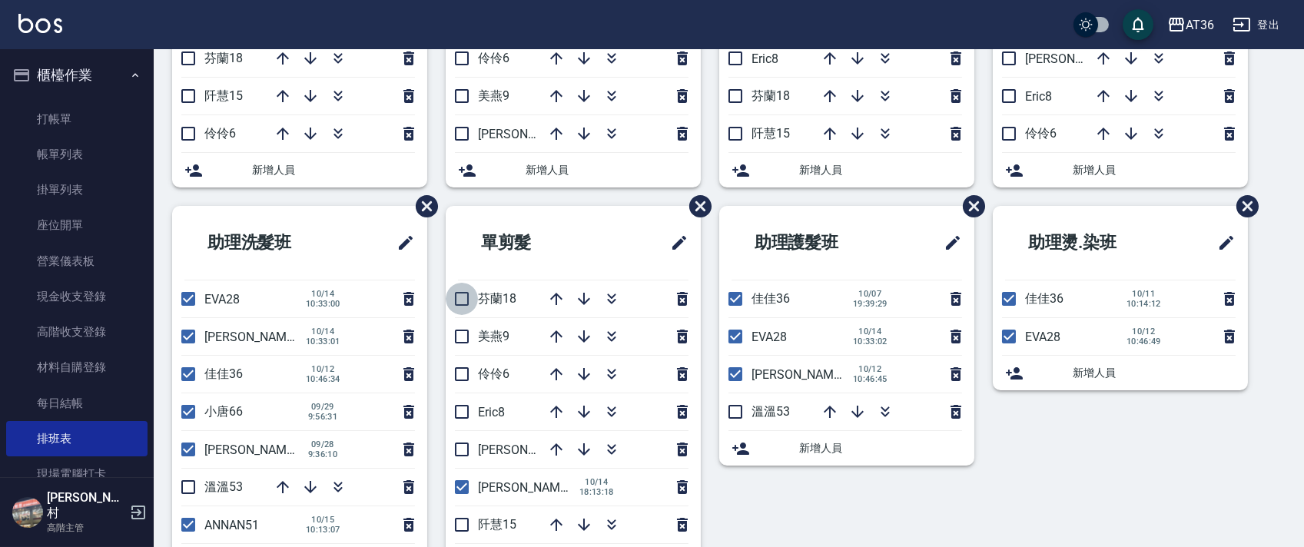
click at [461, 296] on input "checkbox" at bounding box center [462, 299] width 32 height 32
checkbox input "true"
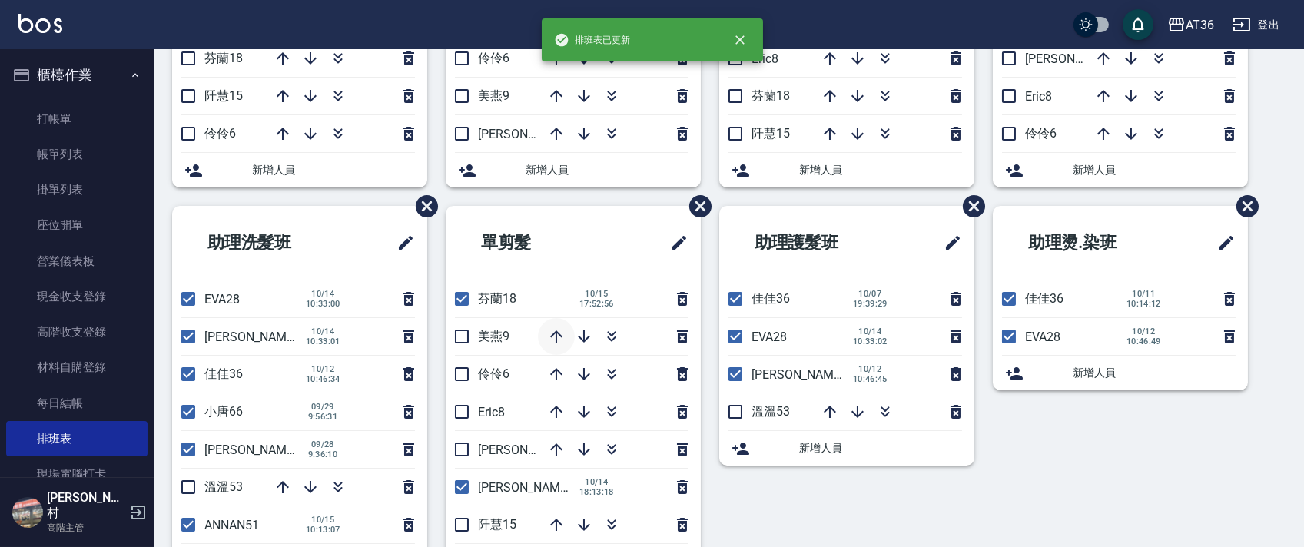
click at [556, 342] on icon "button" at bounding box center [556, 336] width 12 height 12
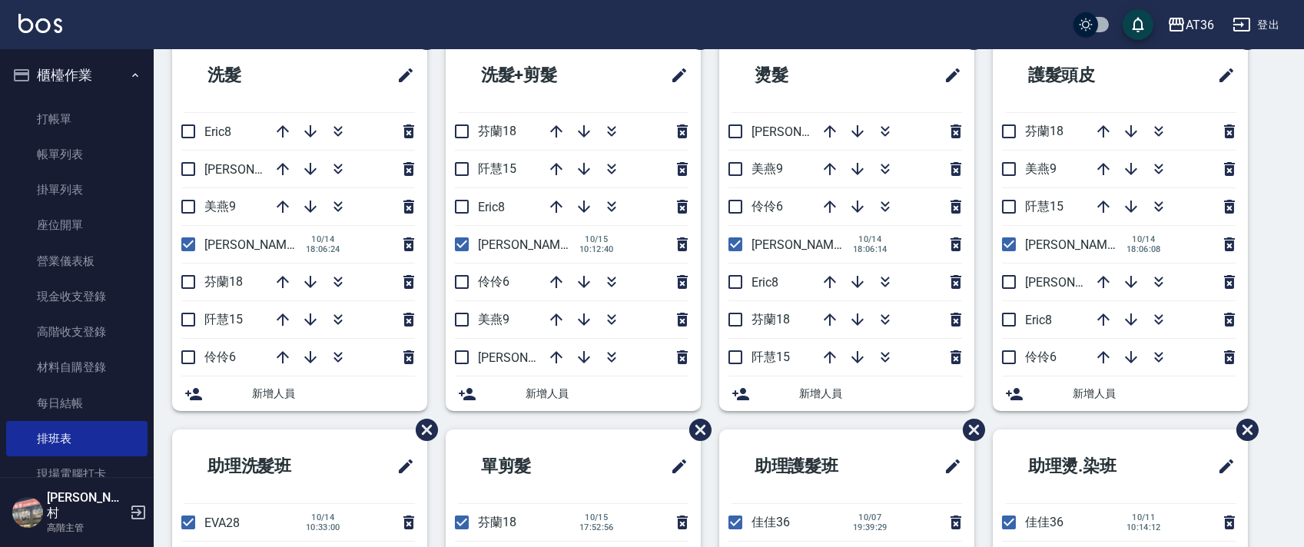
scroll to position [0, 0]
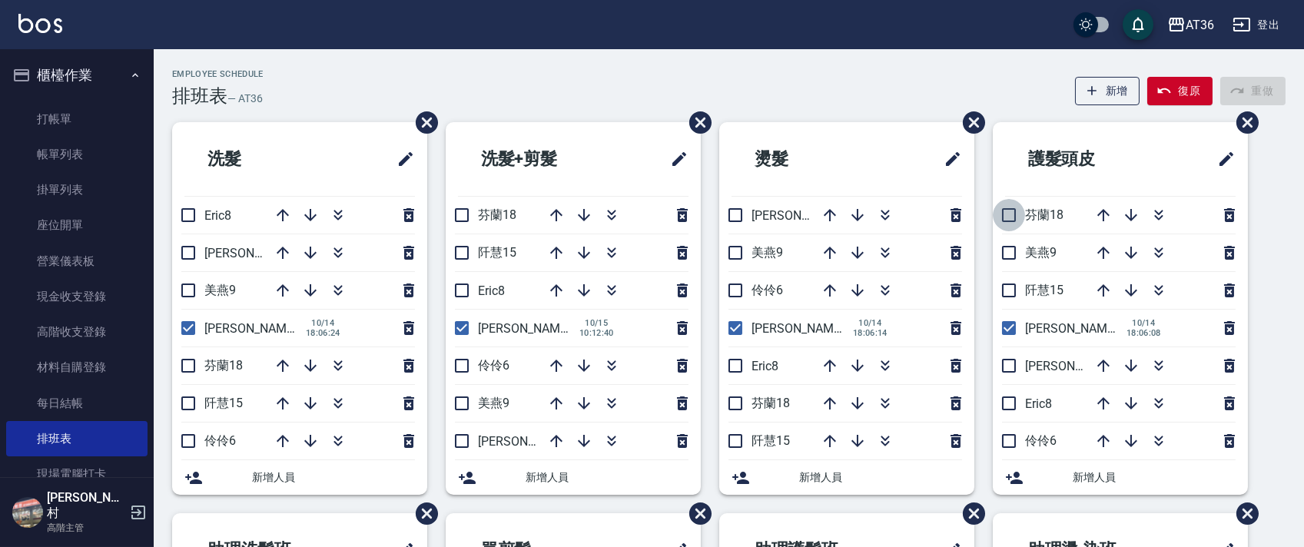
click at [1009, 214] on input "checkbox" at bounding box center [1009, 215] width 32 height 32
checkbox input "true"
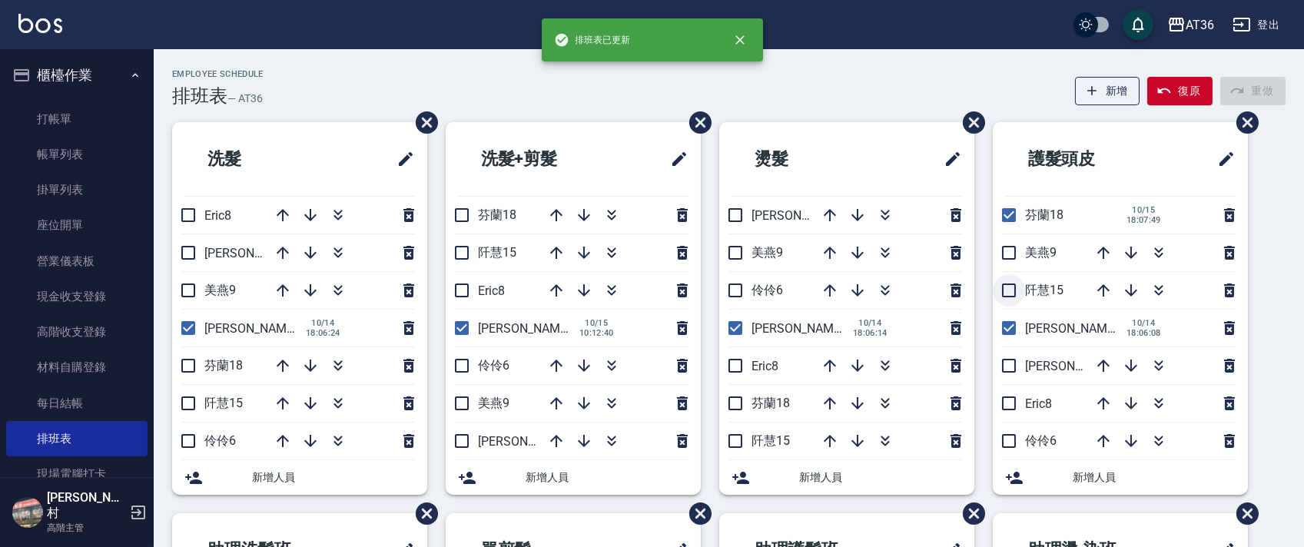
click at [1011, 289] on input "checkbox" at bounding box center [1009, 290] width 32 height 32
checkbox input "true"
click at [732, 213] on input "checkbox" at bounding box center [735, 215] width 32 height 32
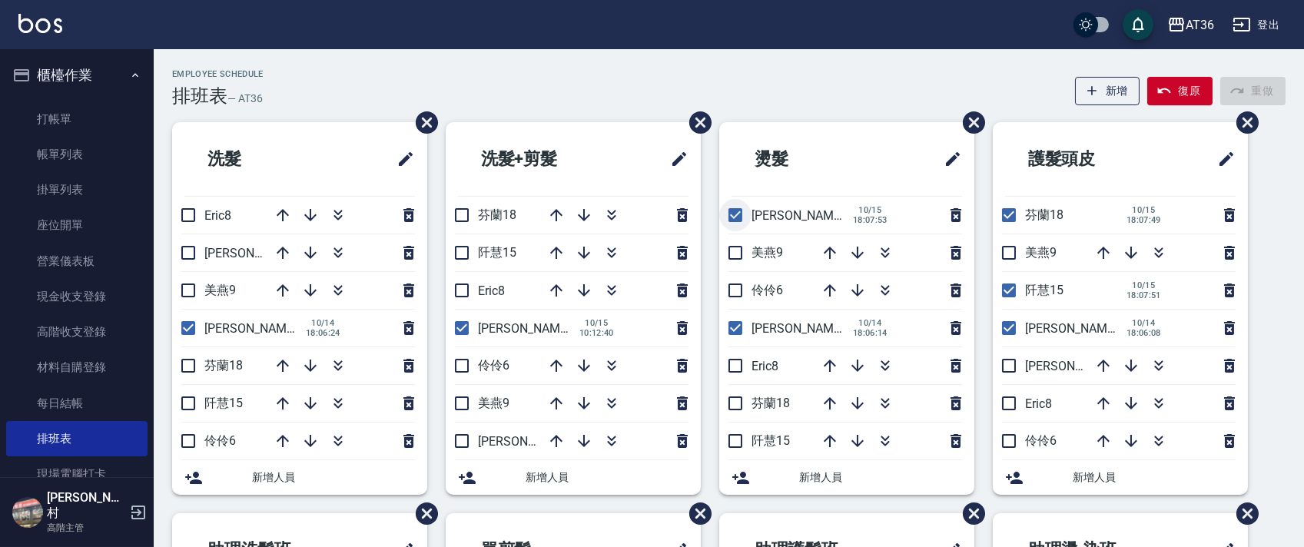
drag, startPoint x: 731, startPoint y: 213, endPoint x: 708, endPoint y: 214, distance: 23.9
click at [731, 215] on input "checkbox" at bounding box center [735, 215] width 32 height 32
checkbox input "false"
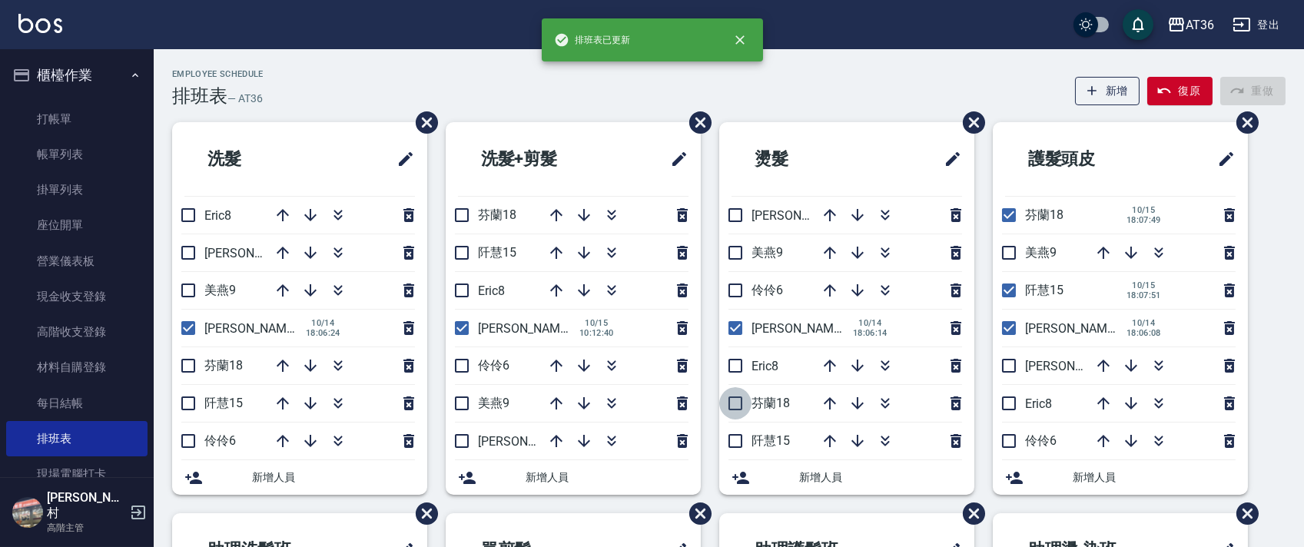
click at [737, 406] on input "checkbox" at bounding box center [735, 403] width 32 height 32
checkbox input "true"
click at [734, 444] on input "checkbox" at bounding box center [735, 441] width 32 height 32
checkbox input "true"
click at [462, 442] on input "checkbox" at bounding box center [462, 441] width 32 height 32
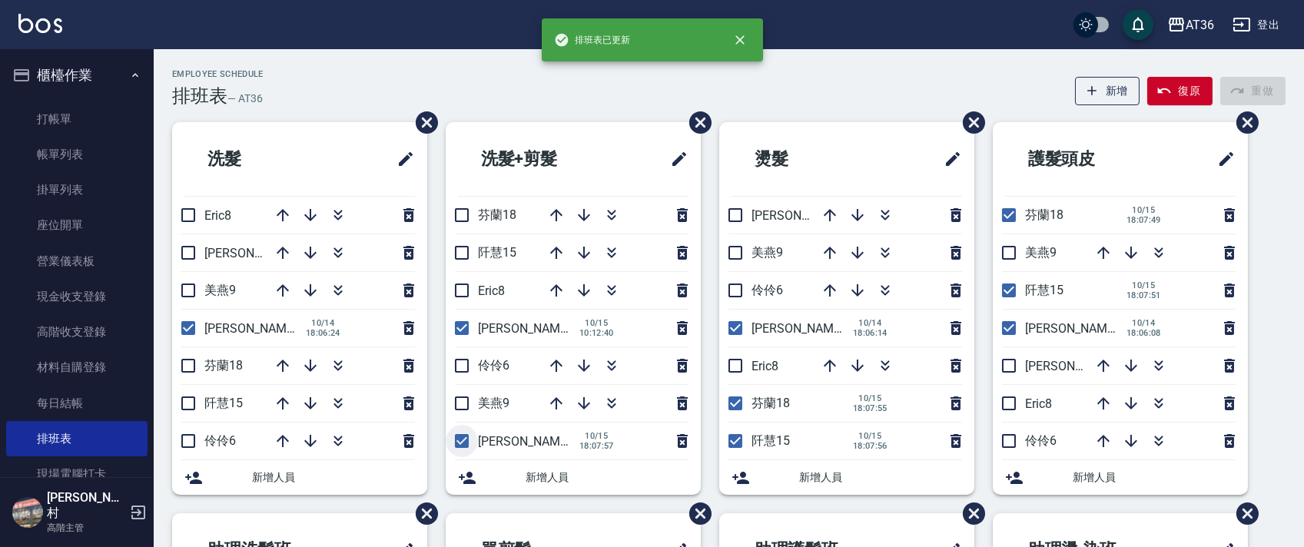
click at [456, 445] on input "checkbox" at bounding box center [462, 441] width 32 height 32
checkbox input "false"
click at [462, 259] on input "checkbox" at bounding box center [462, 253] width 32 height 32
checkbox input "true"
click at [456, 216] on input "checkbox" at bounding box center [462, 215] width 32 height 32
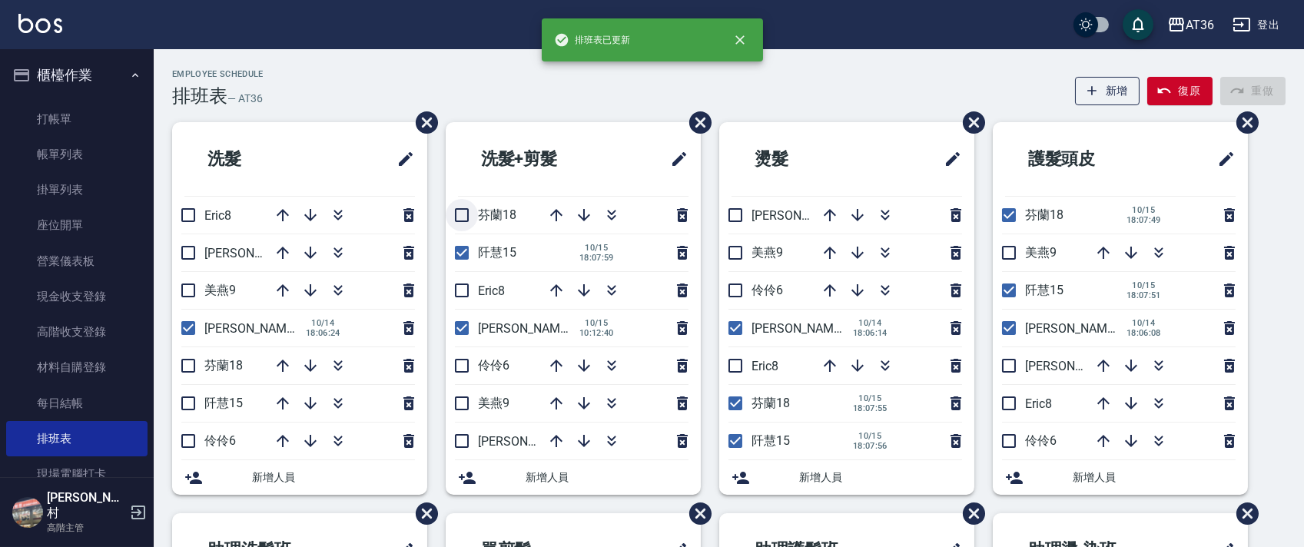
checkbox input "true"
click at [200, 400] on input "checkbox" at bounding box center [188, 403] width 32 height 32
checkbox input "true"
click at [185, 363] on input "checkbox" at bounding box center [188, 366] width 32 height 32
checkbox input "true"
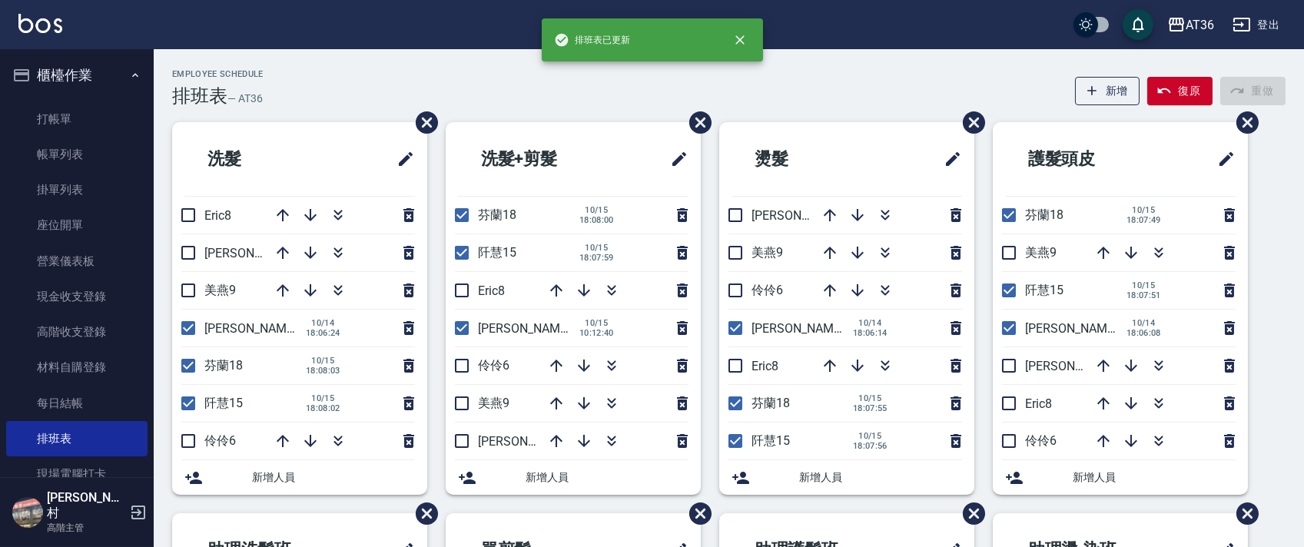
scroll to position [363, 0]
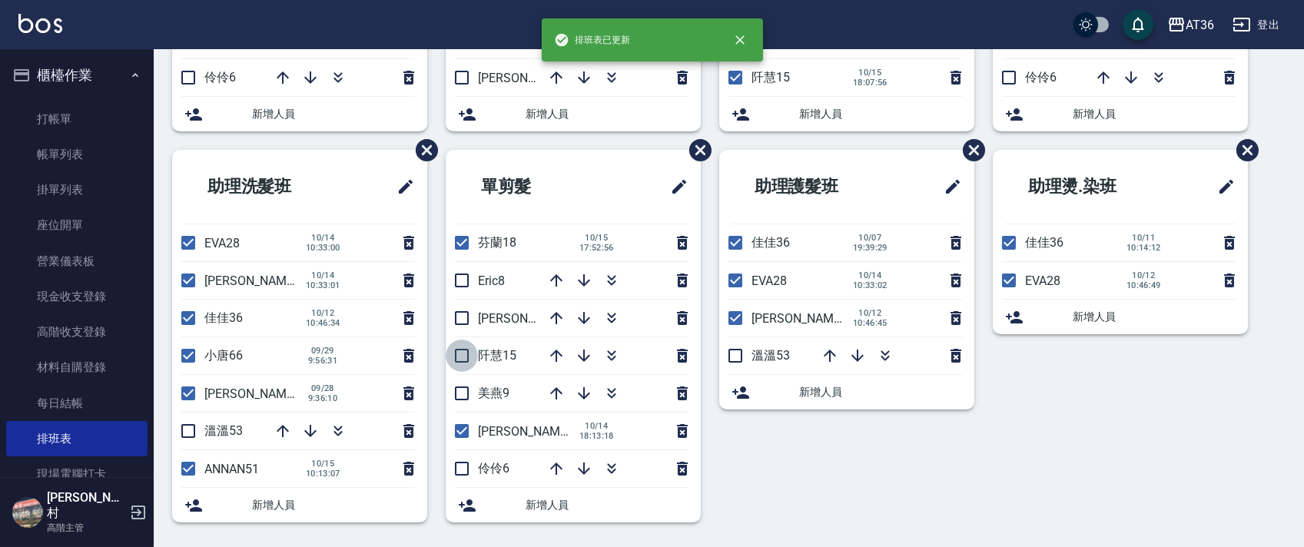
click at [455, 352] on input "checkbox" at bounding box center [462, 356] width 32 height 32
checkbox input "true"
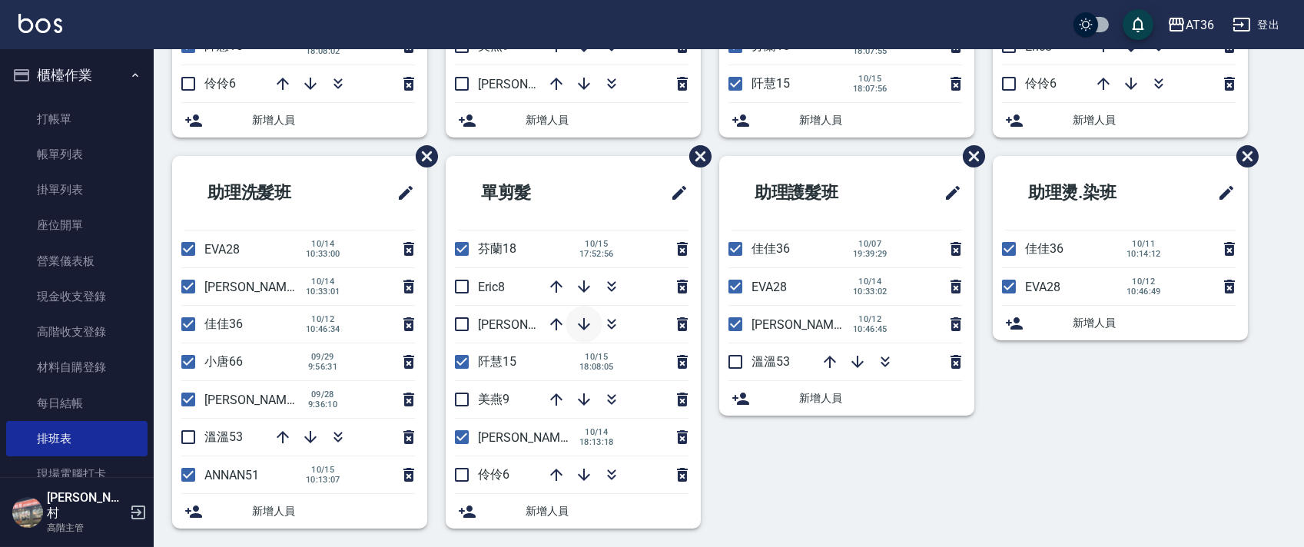
scroll to position [0, 0]
